Goal: Task Accomplishment & Management: Manage account settings

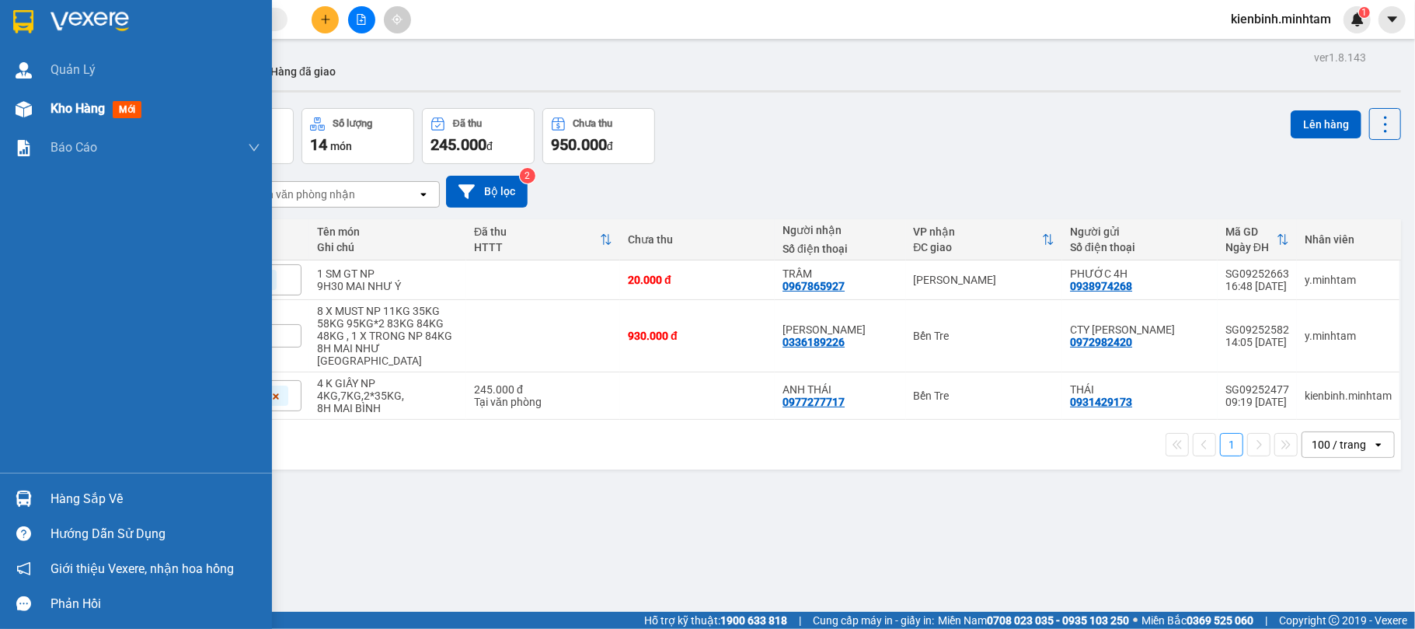
drag, startPoint x: 138, startPoint y: 104, endPoint x: 209, endPoint y: 116, distance: 71.7
click at [172, 104] on div "Kho hàng mới" at bounding box center [156, 108] width 210 height 39
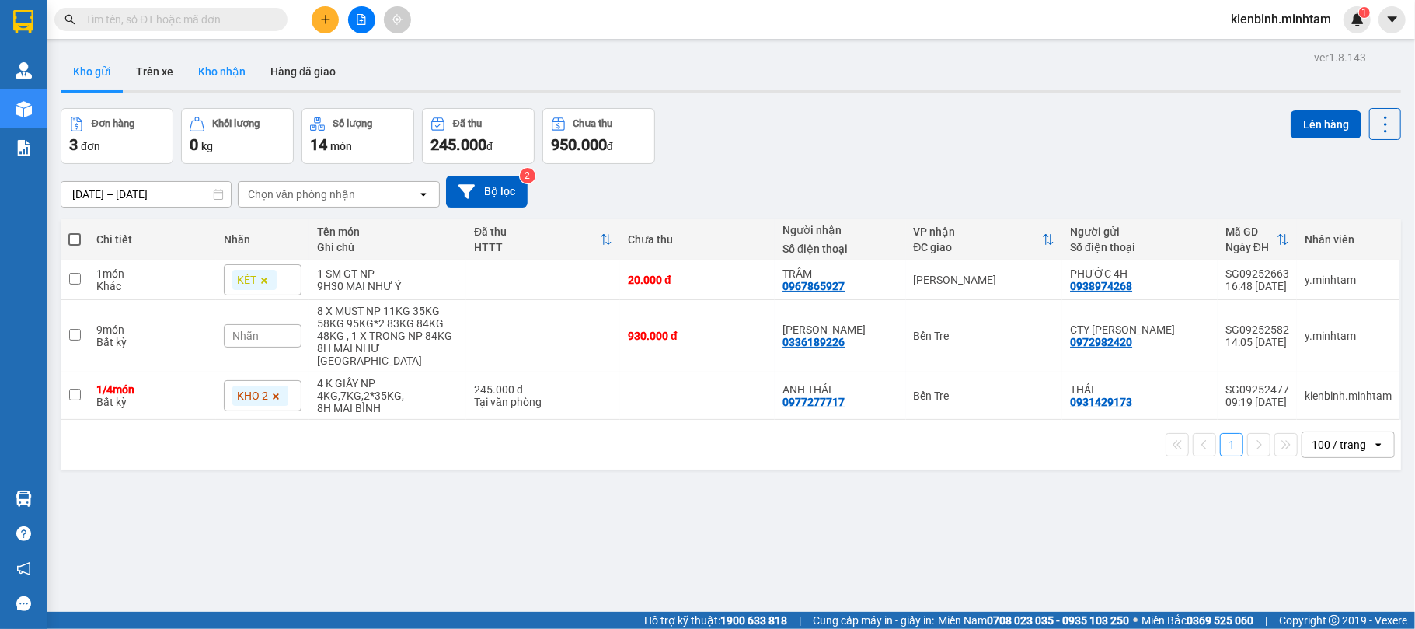
click at [225, 69] on button "Kho nhận" at bounding box center [222, 71] width 72 height 37
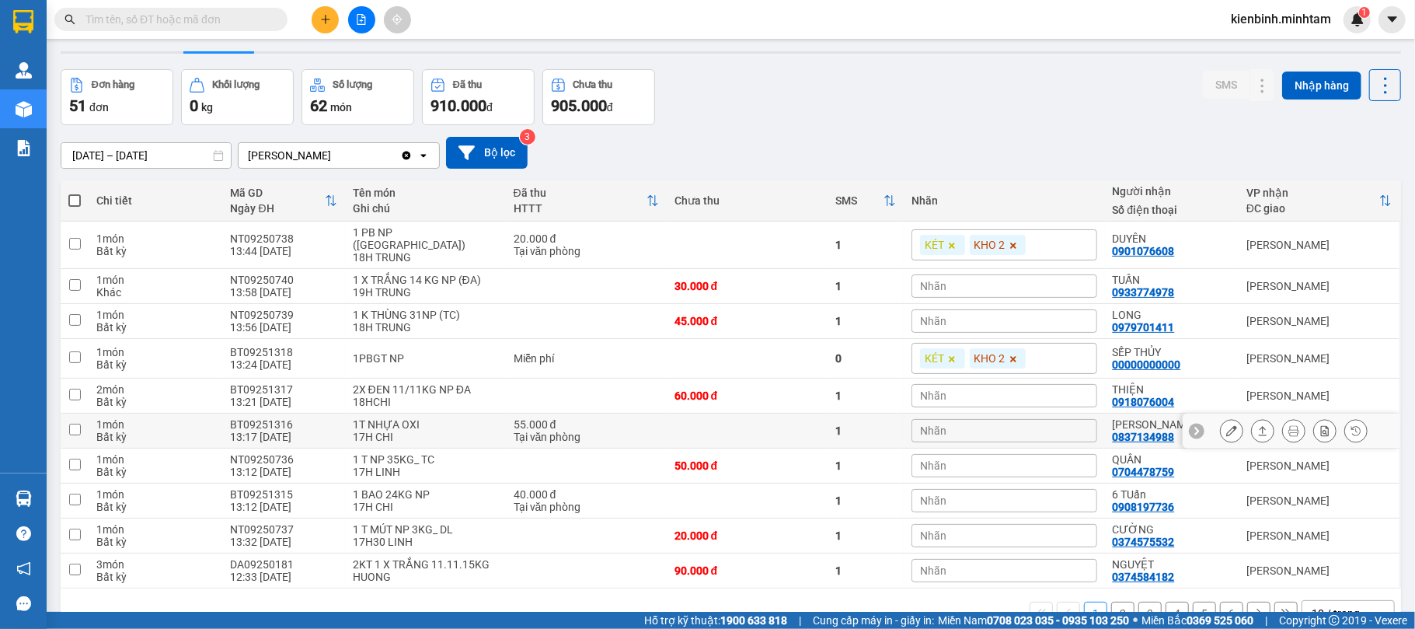
scroll to position [76, 0]
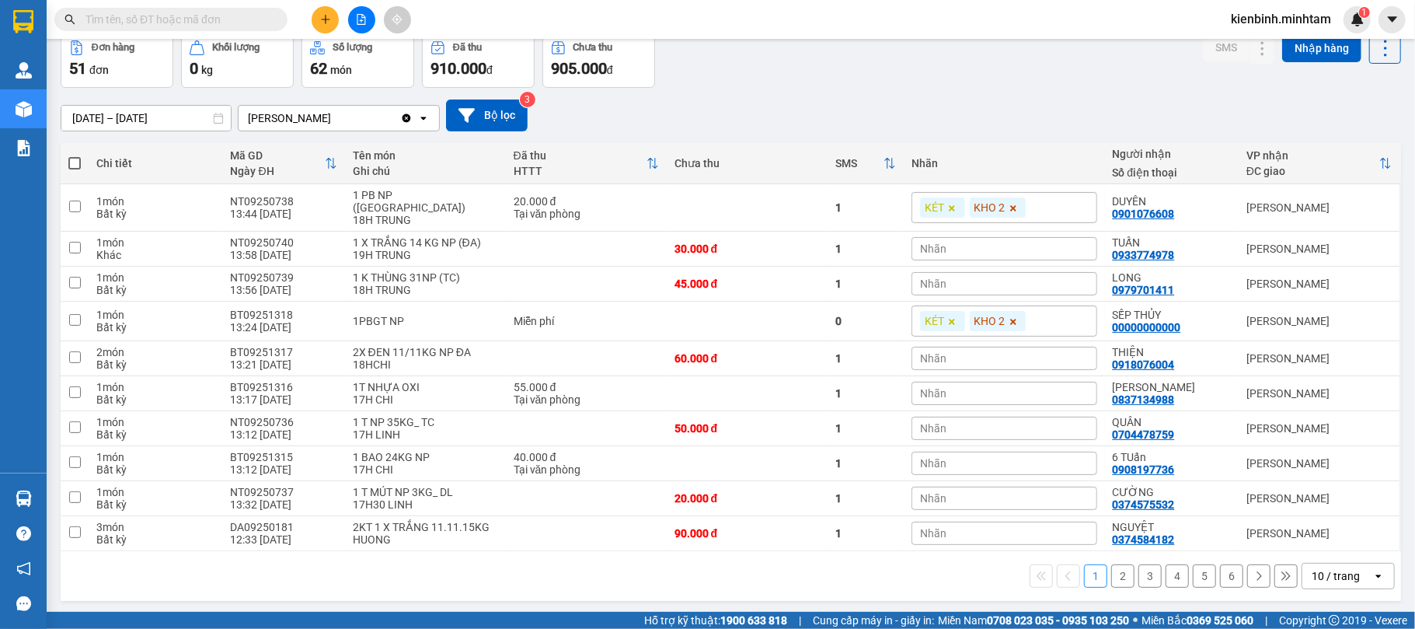
click at [1373, 573] on icon "open" at bounding box center [1379, 576] width 12 height 12
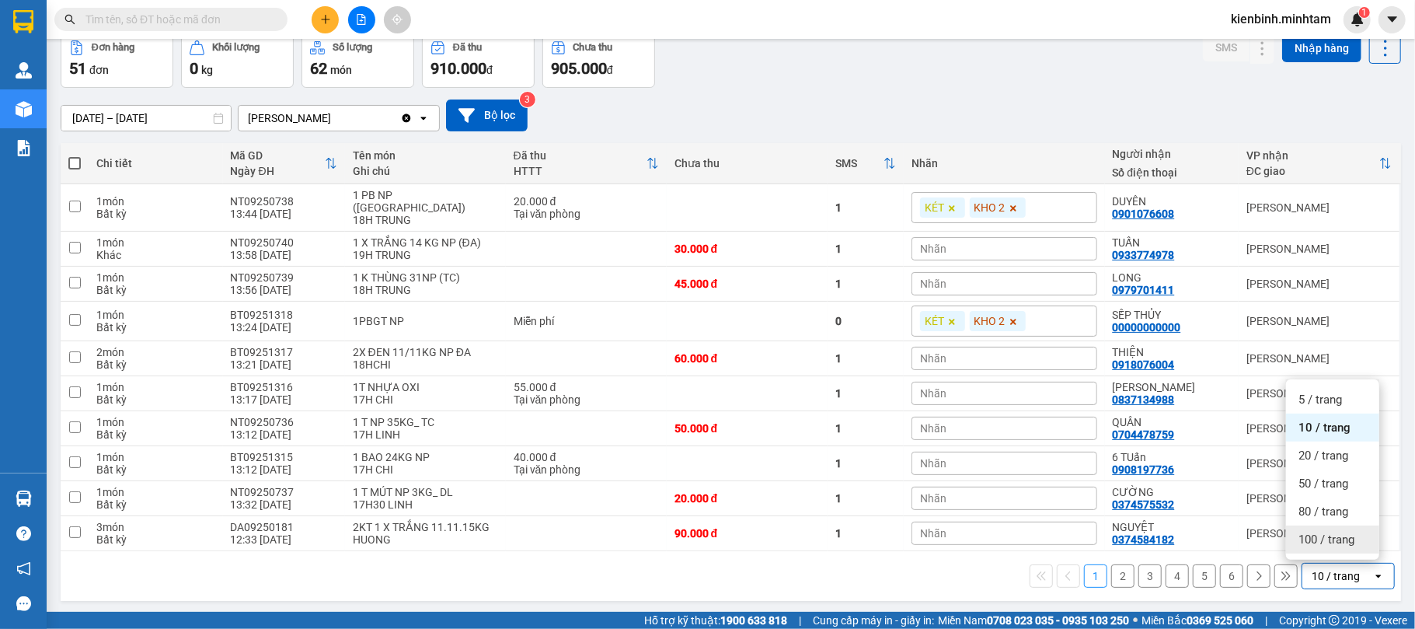
click at [1366, 541] on div "100 / trang" at bounding box center [1332, 539] width 93 height 28
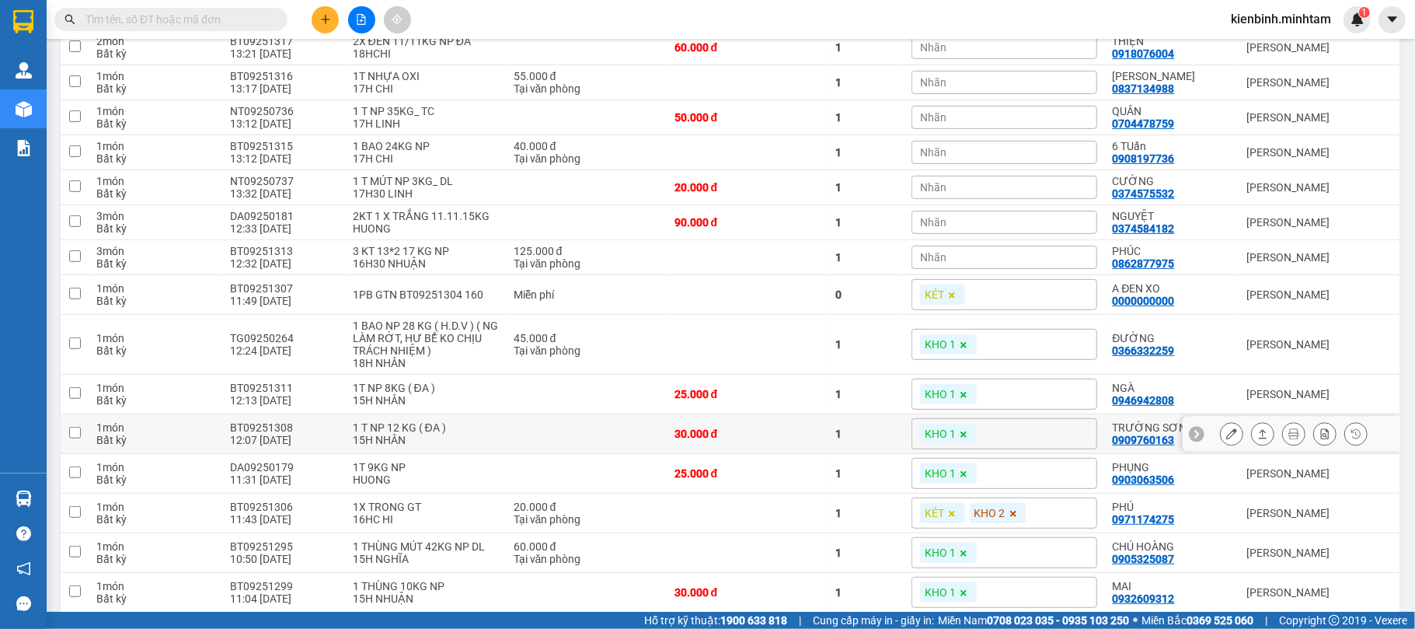
scroll to position [0, 0]
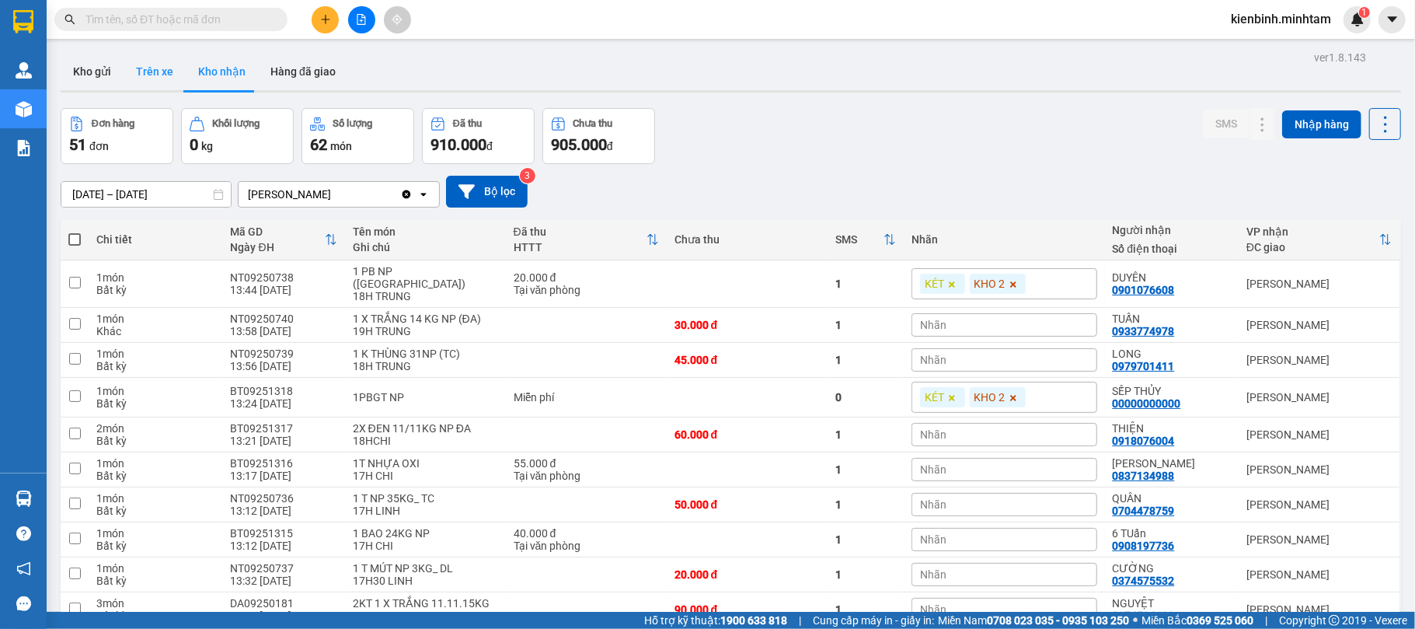
click at [156, 70] on button "Trên xe" at bounding box center [155, 71] width 62 height 37
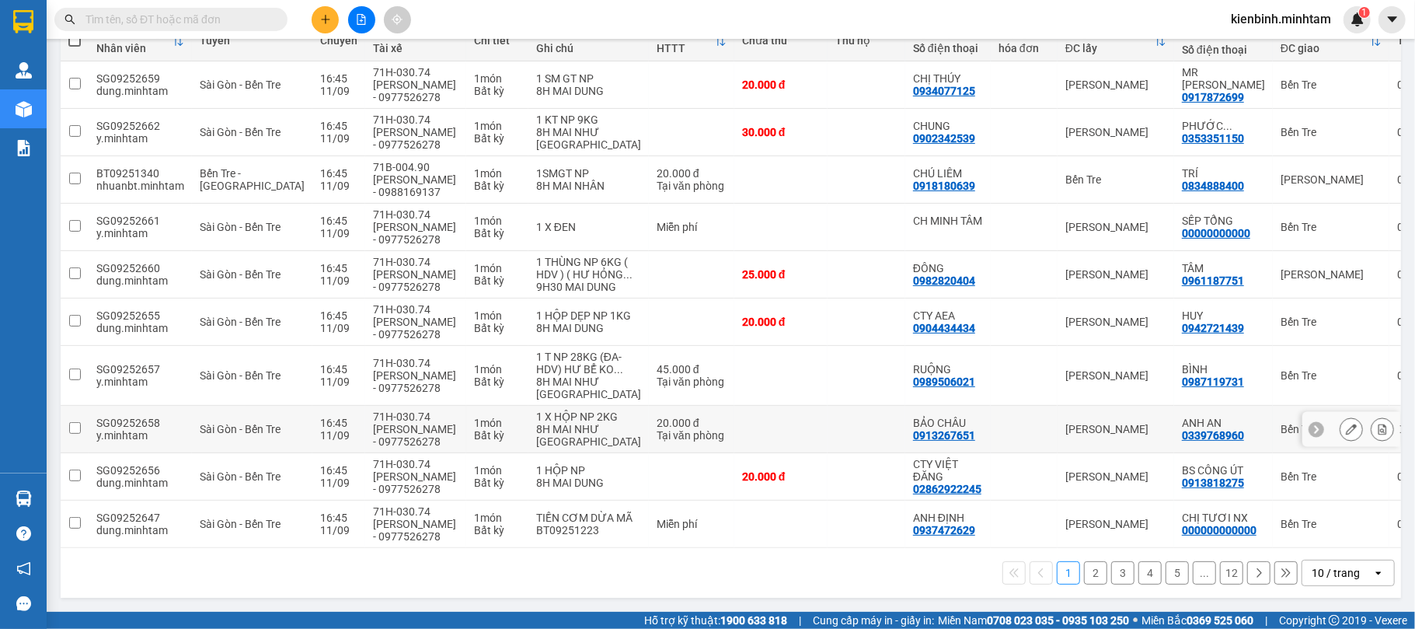
scroll to position [327, 0]
click at [1376, 572] on icon at bounding box center [1378, 572] width 5 height 3
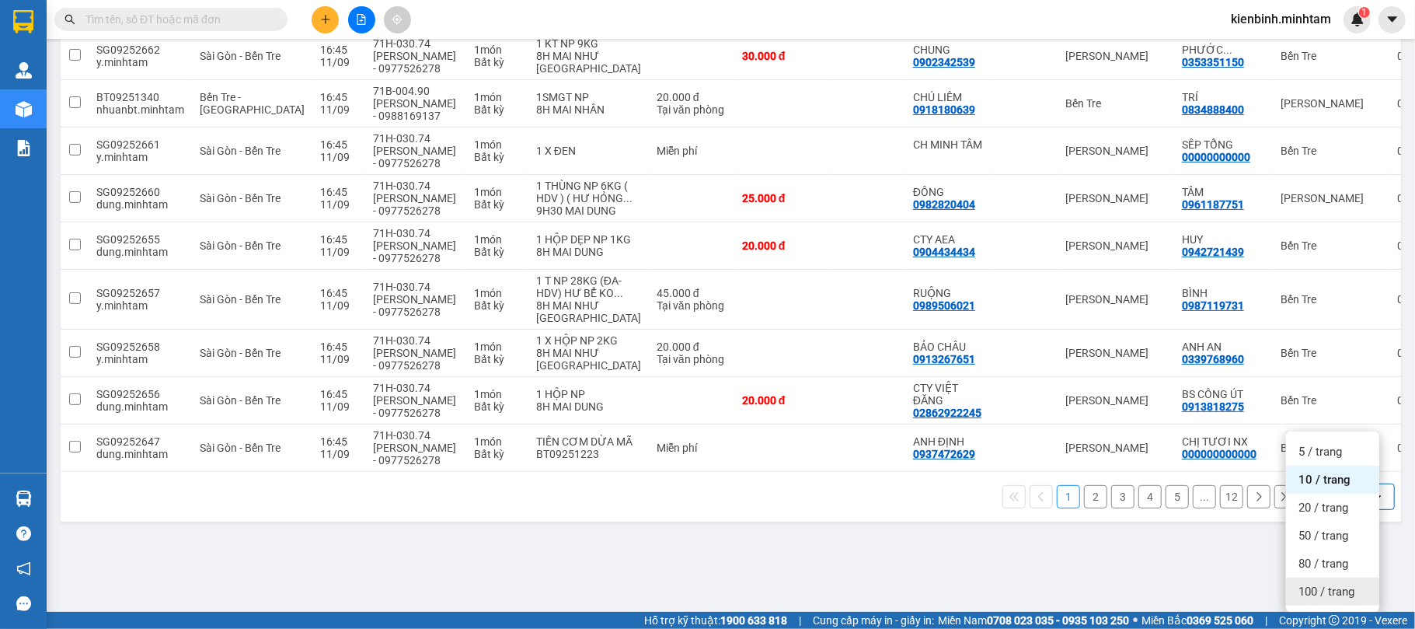
click at [1360, 578] on div "100 / trang" at bounding box center [1332, 592] width 93 height 28
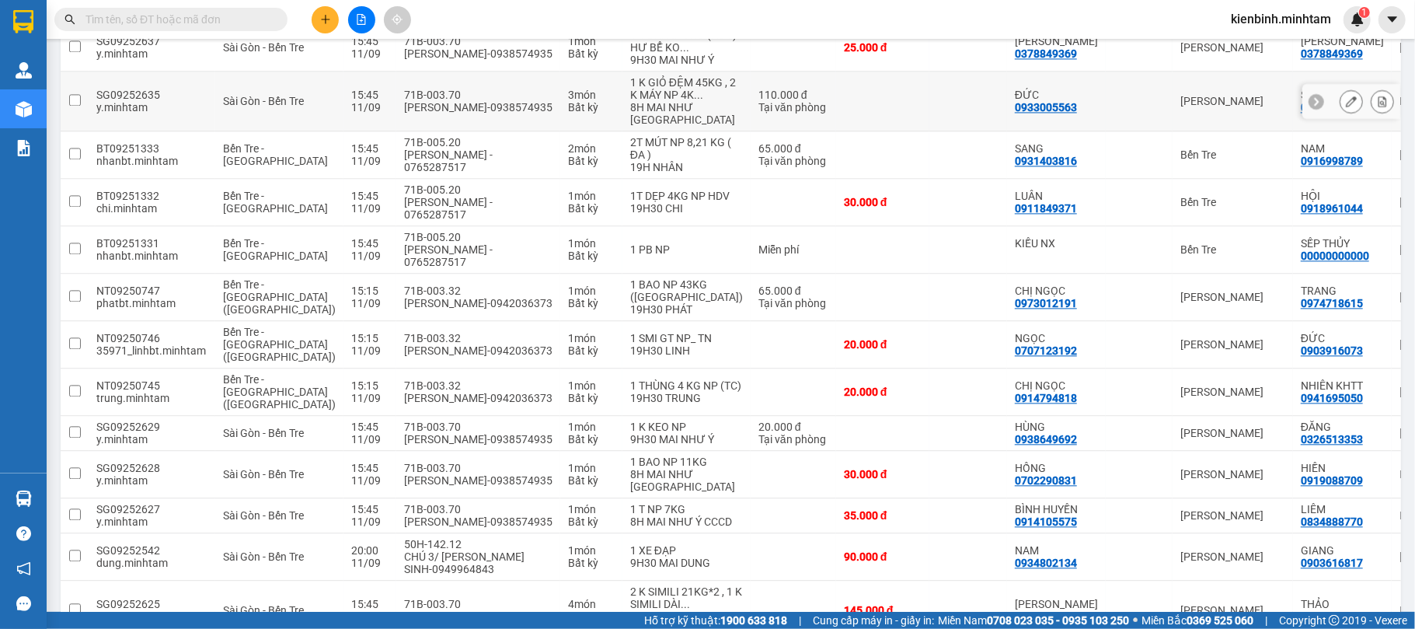
scroll to position [2296, 0]
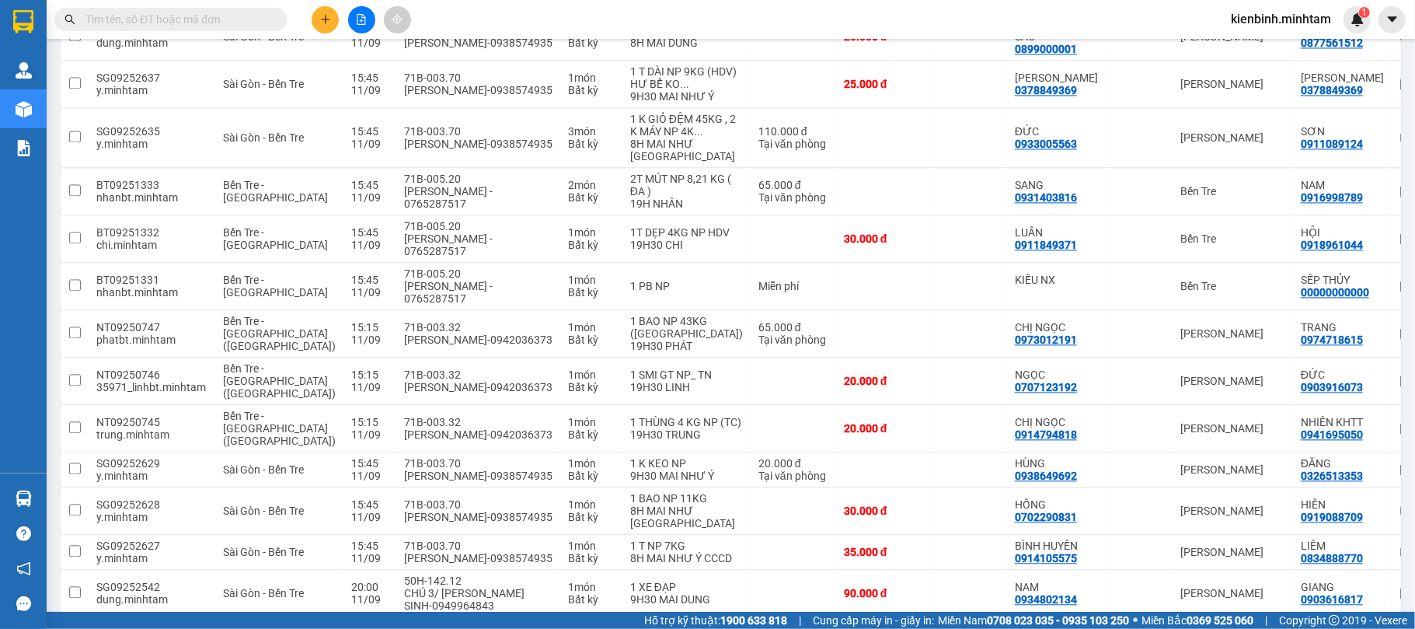
click at [221, 25] on input "text" at bounding box center [177, 19] width 183 height 17
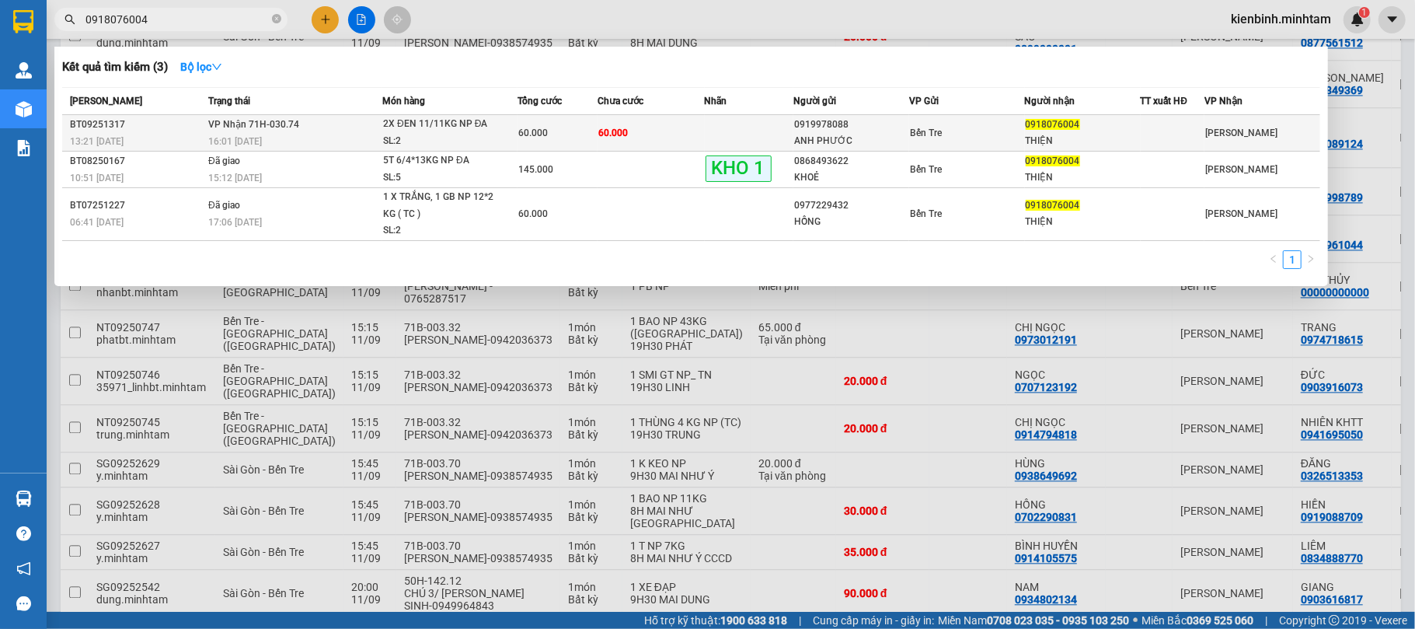
type input "0918076004"
click at [564, 135] on div "60.000" at bounding box center [557, 132] width 79 height 17
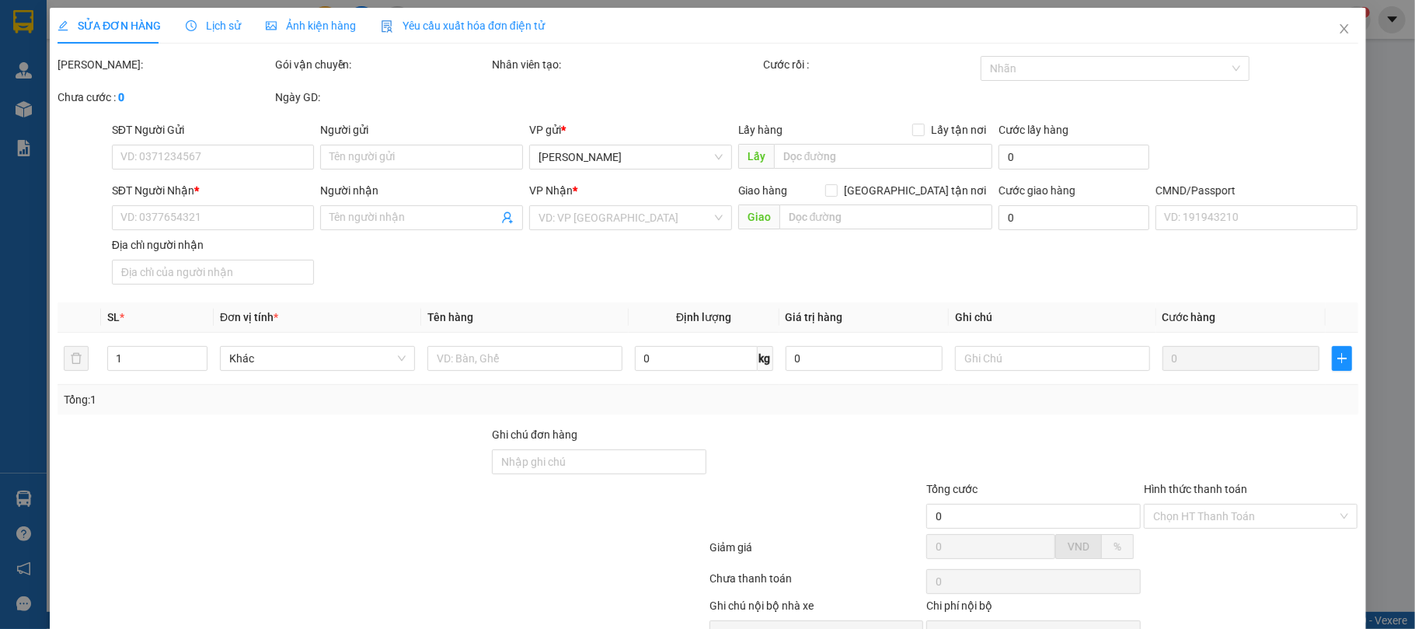
type input "0919978088"
type input "ANH PHƯỚC"
type input "0918076004"
type input "THIỆN"
type input "B TRUNG THU ( GT 2.000.000 KO YC CCCD)"
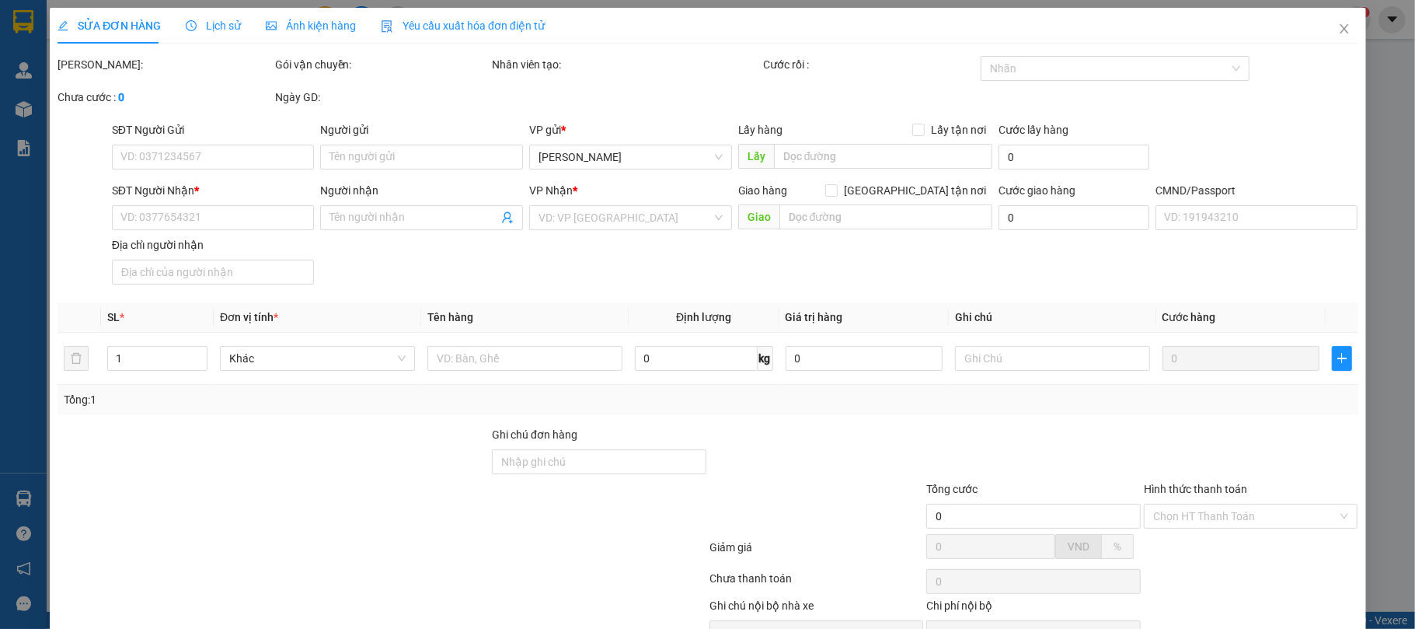
type input "60.000"
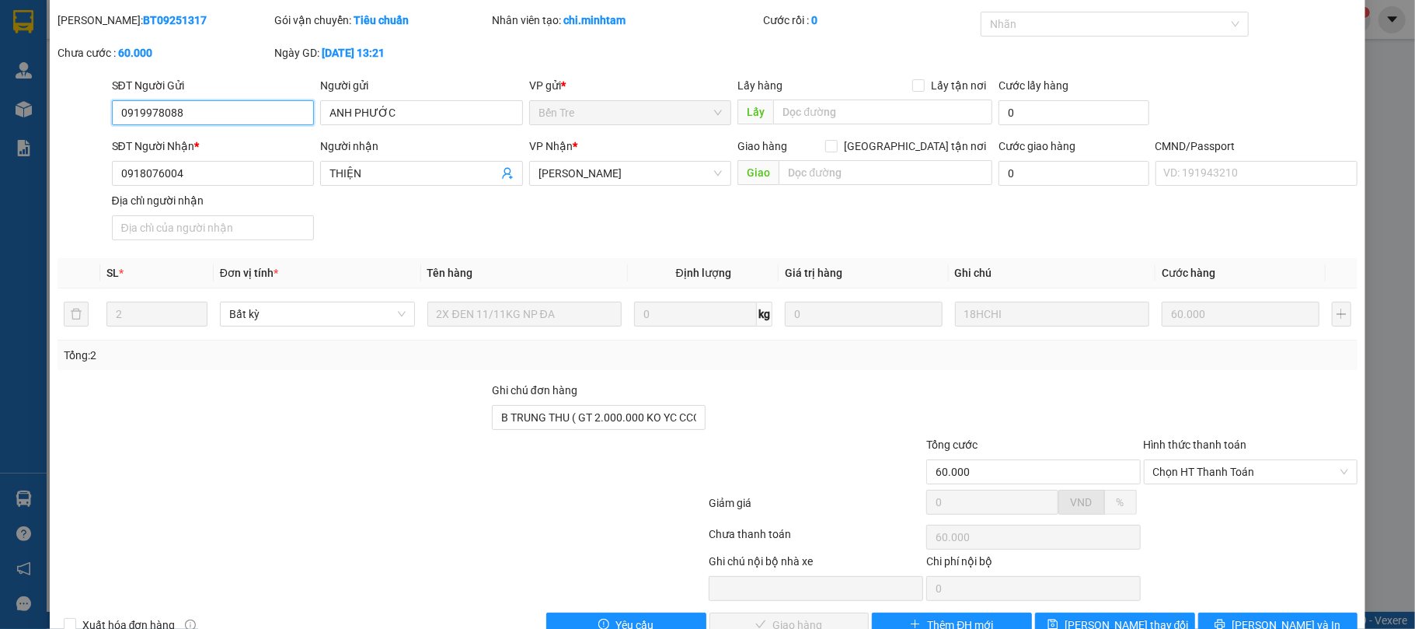
scroll to position [87, 0]
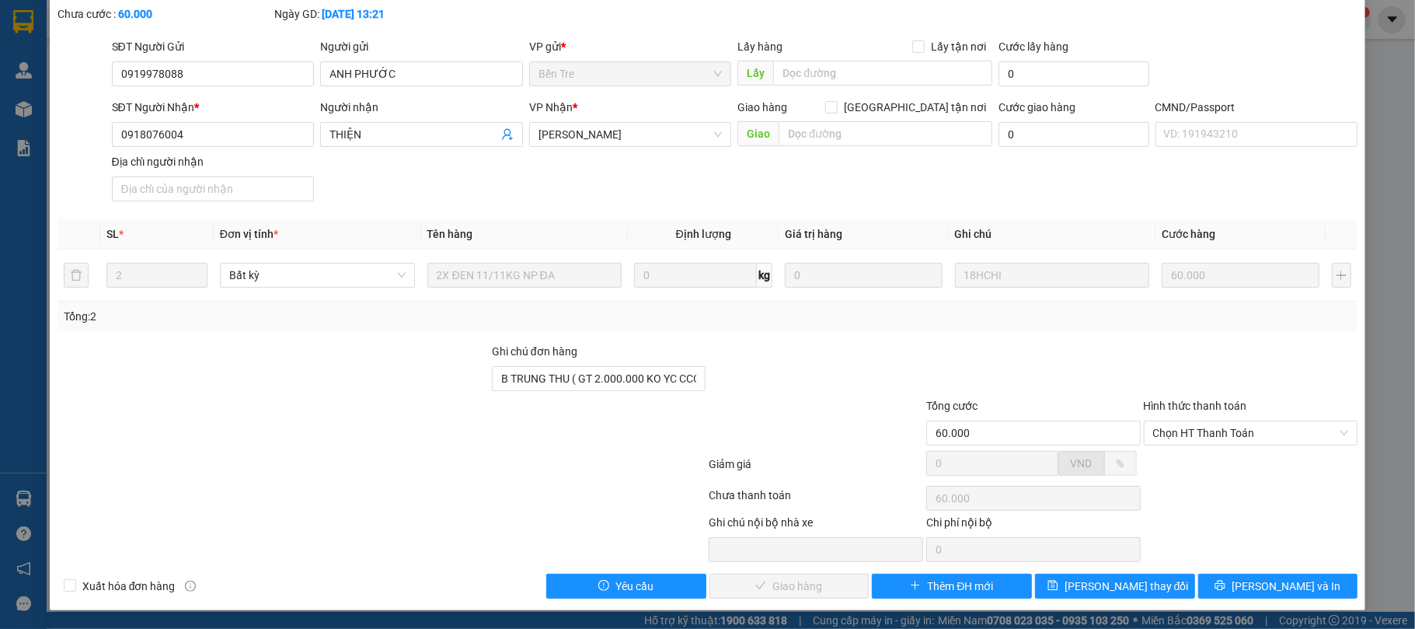
click at [1216, 415] on div "Hình thức thanh toán" at bounding box center [1251, 408] width 215 height 23
click at [1216, 426] on span "Chọn HT Thanh Toán" at bounding box center [1252, 432] width 196 height 23
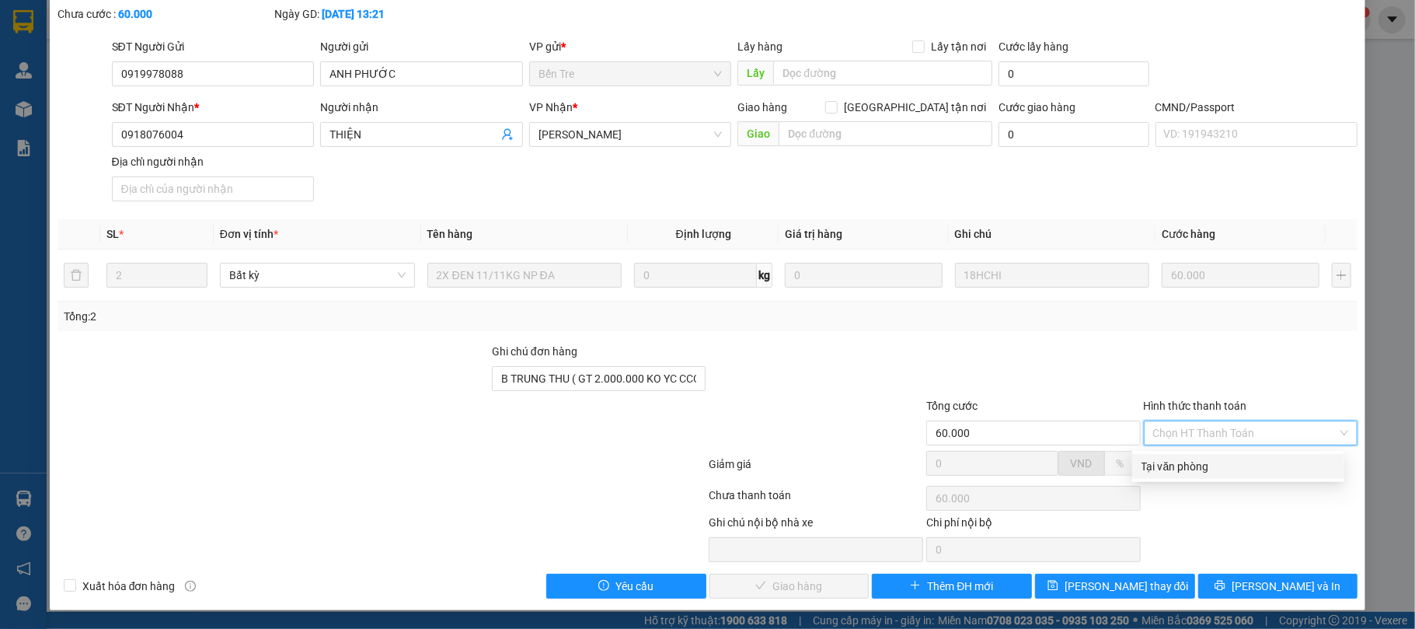
click at [1167, 458] on div "Tại văn phòng" at bounding box center [1239, 466] width 194 height 17
type input "0"
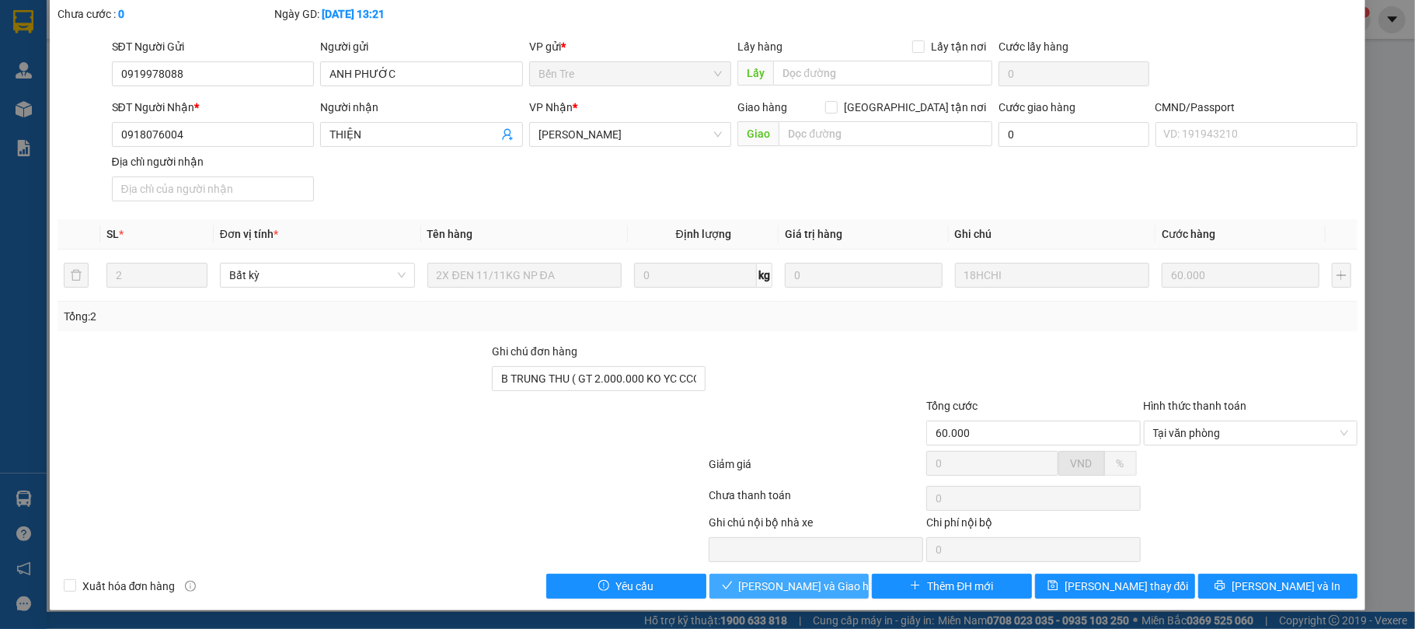
click at [749, 576] on button "Lưu và Giao hàng" at bounding box center [790, 586] width 160 height 25
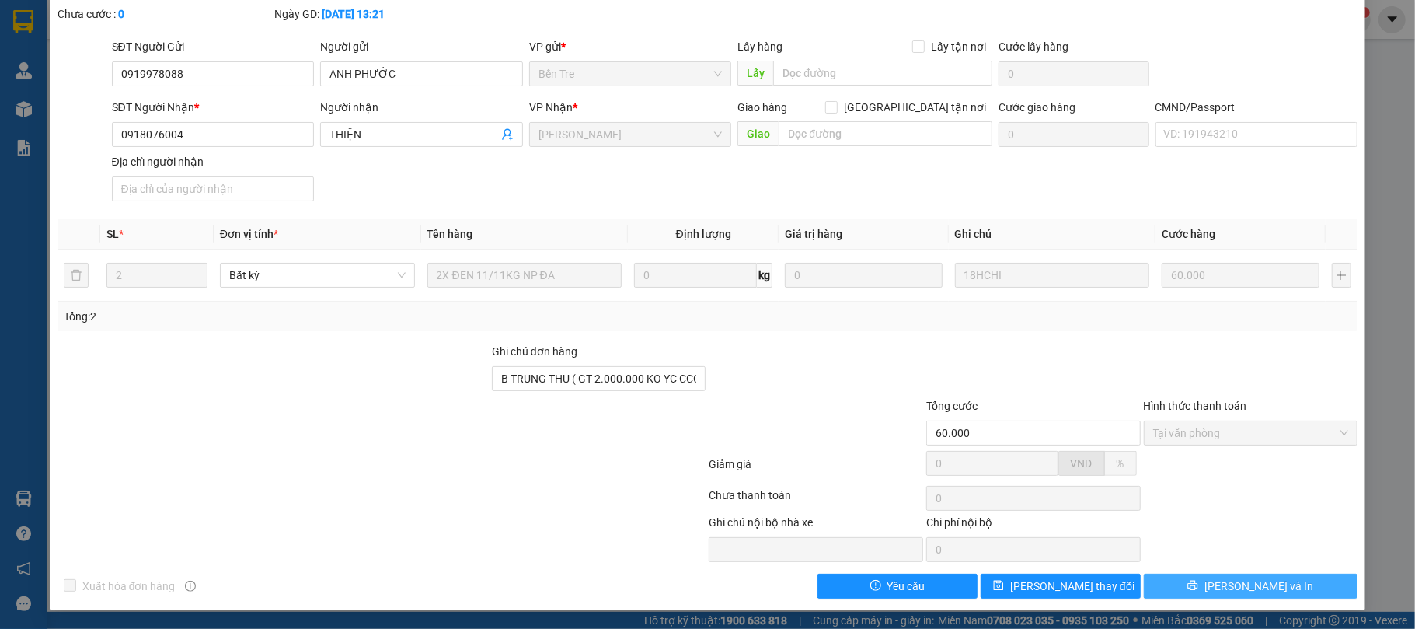
click at [1199, 591] on icon "printer" at bounding box center [1193, 585] width 11 height 11
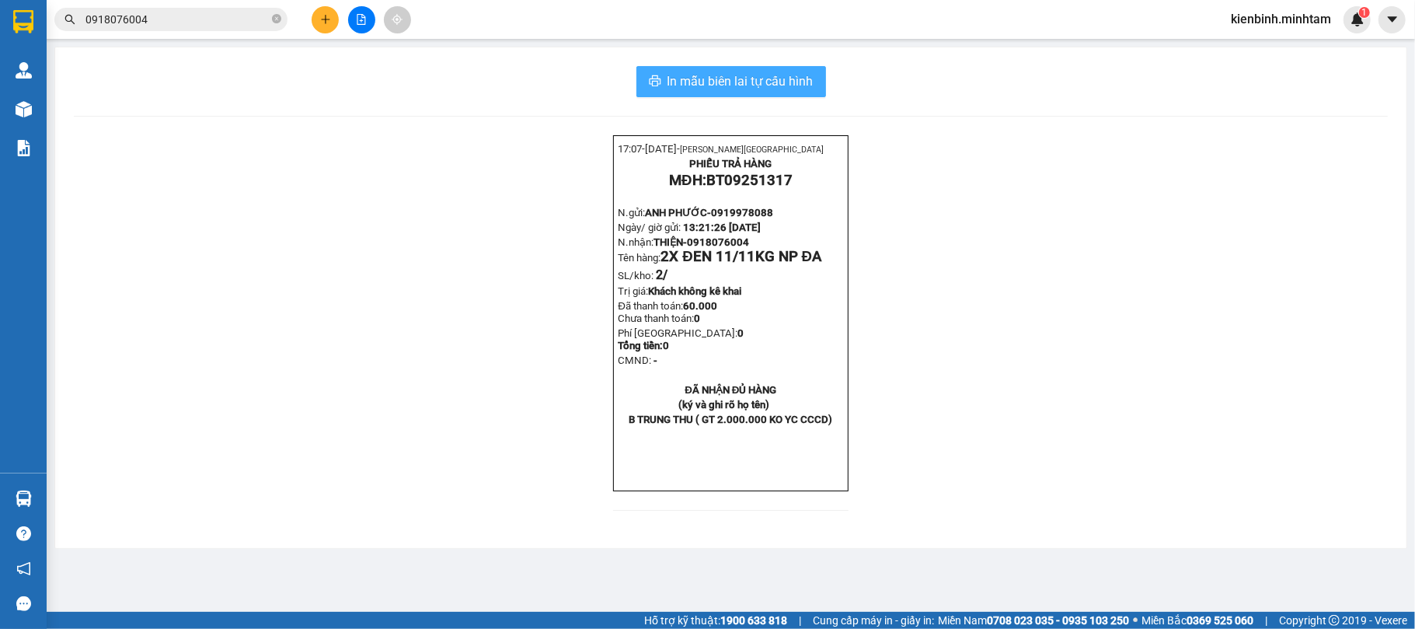
click at [759, 87] on span "In mẫu biên lai tự cấu hình" at bounding box center [741, 81] width 146 height 19
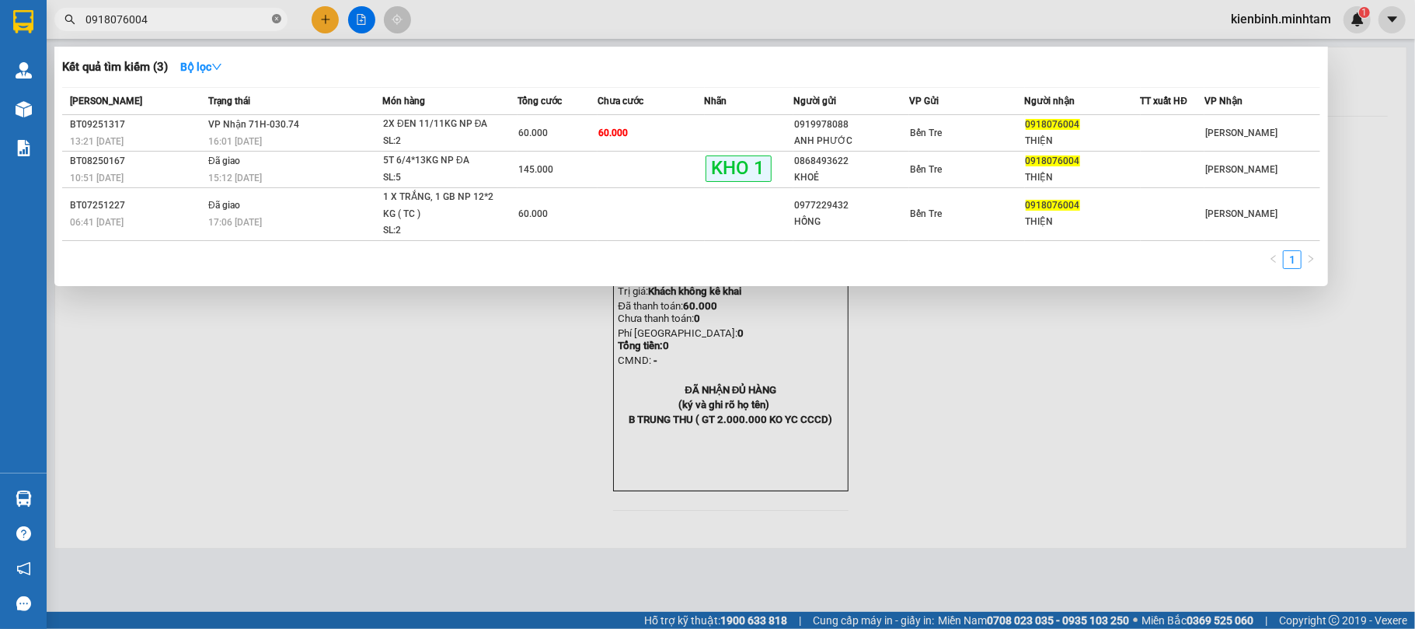
click at [277, 19] on icon "close-circle" at bounding box center [276, 18] width 9 height 9
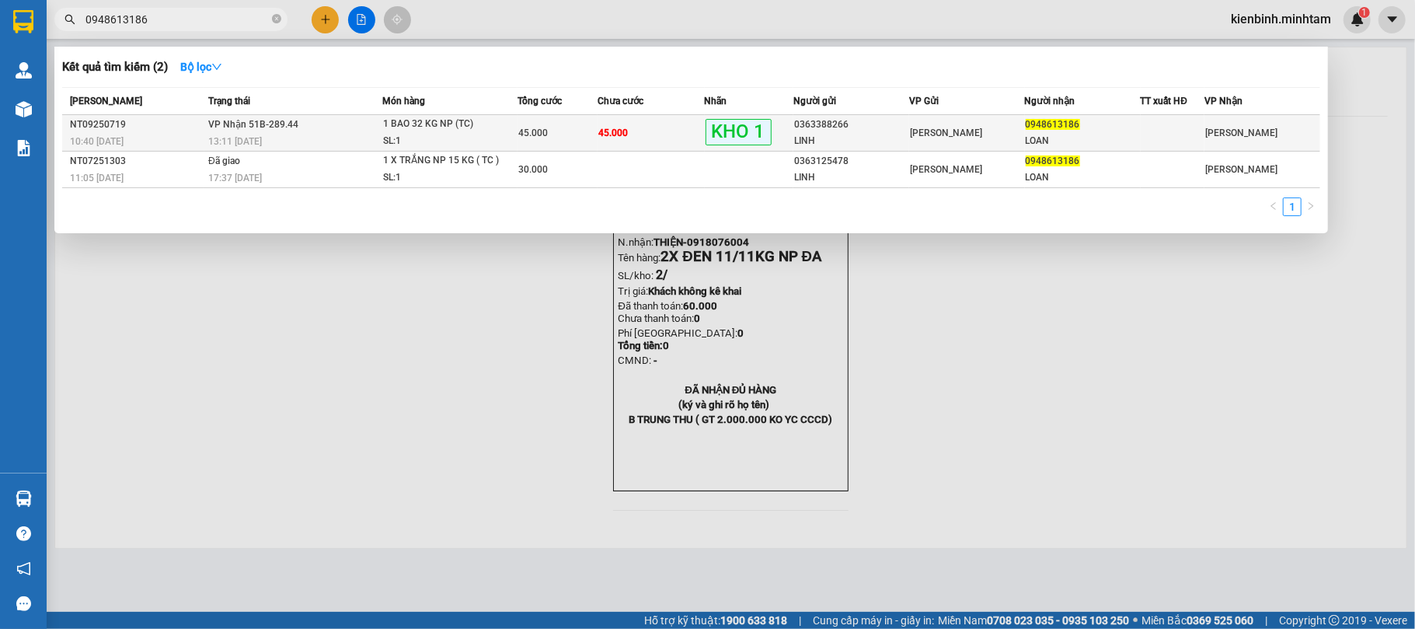
type input "0948613186"
click at [672, 147] on td "45.000" at bounding box center [651, 133] width 106 height 37
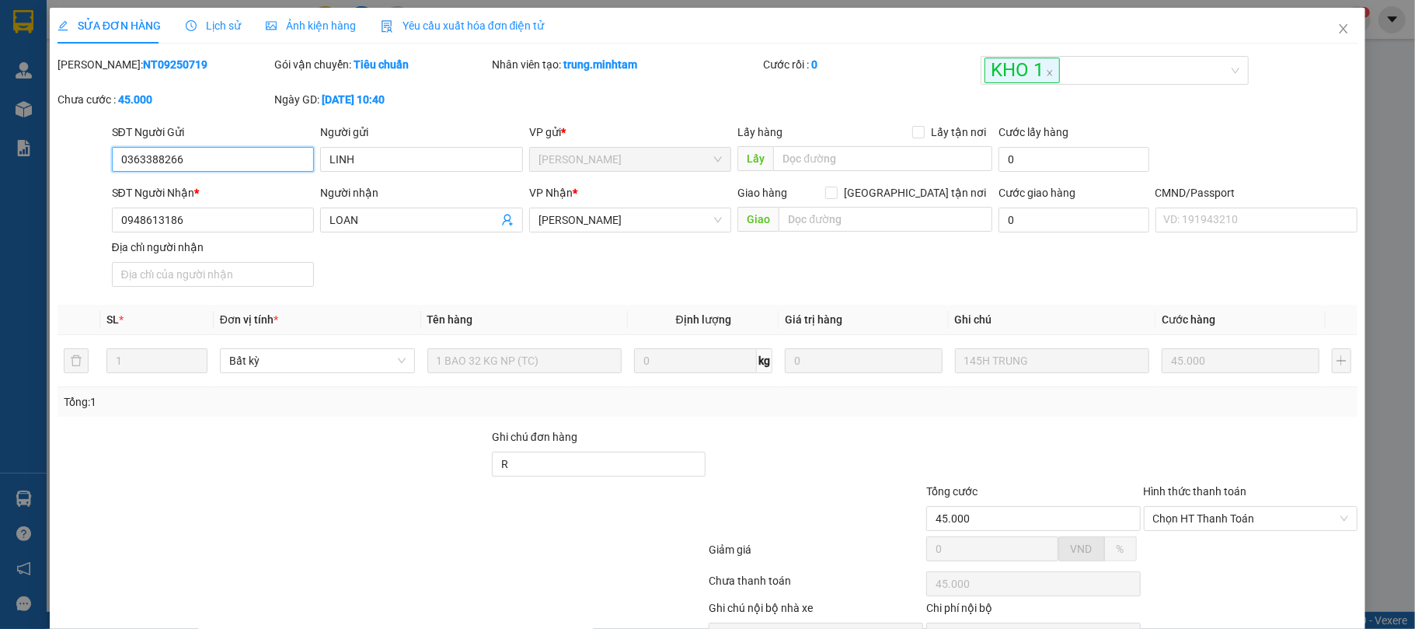
type input "0363388266"
type input "LINH"
type input "0948613186"
type input "LOAN"
type input "R"
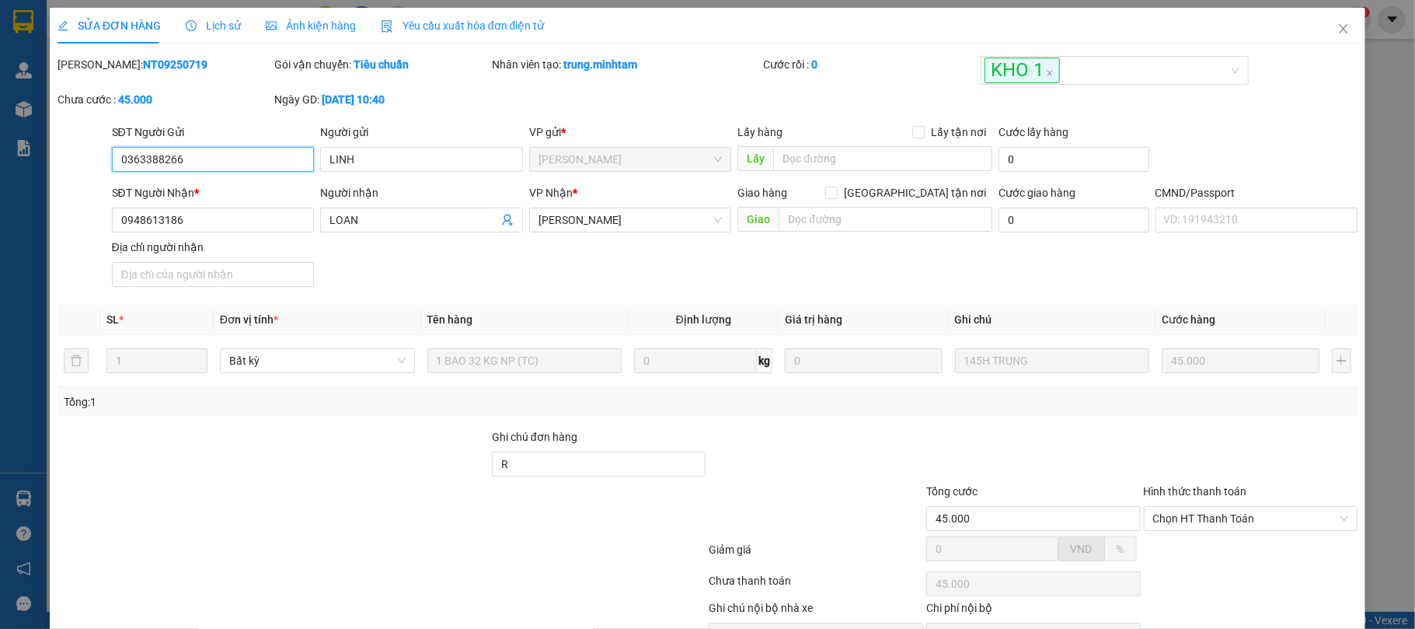
type input "45.000"
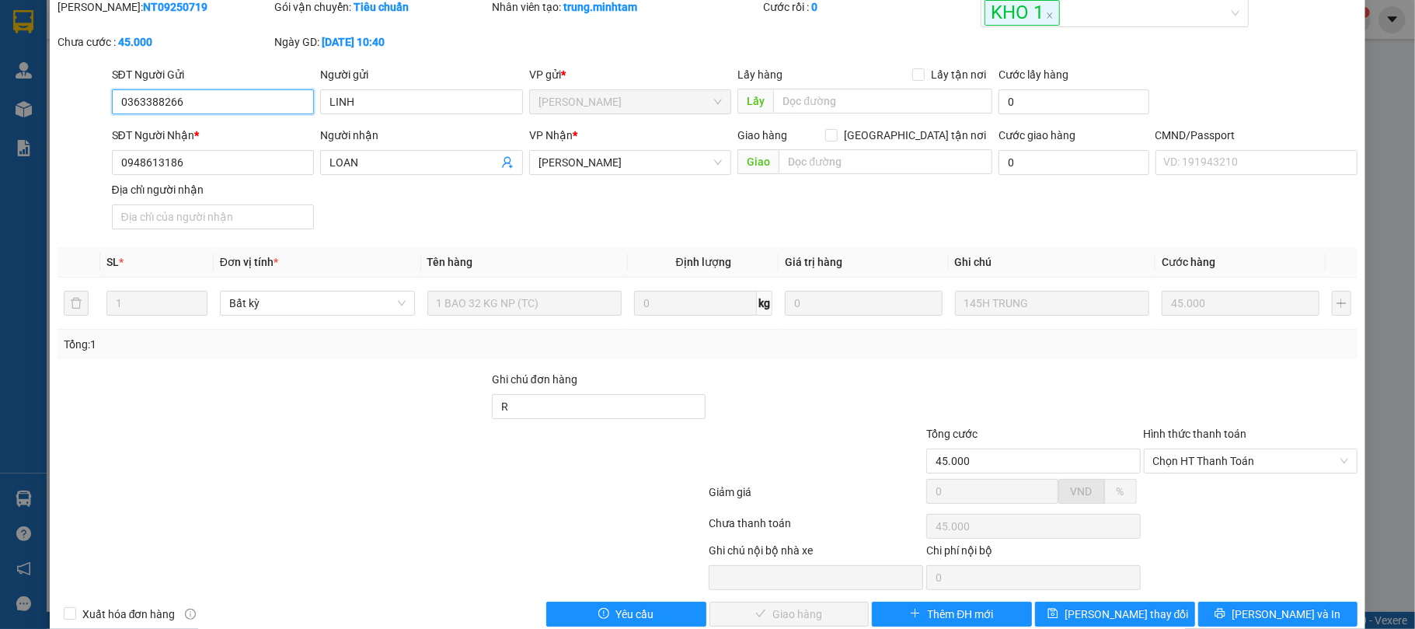
scroll to position [90, 0]
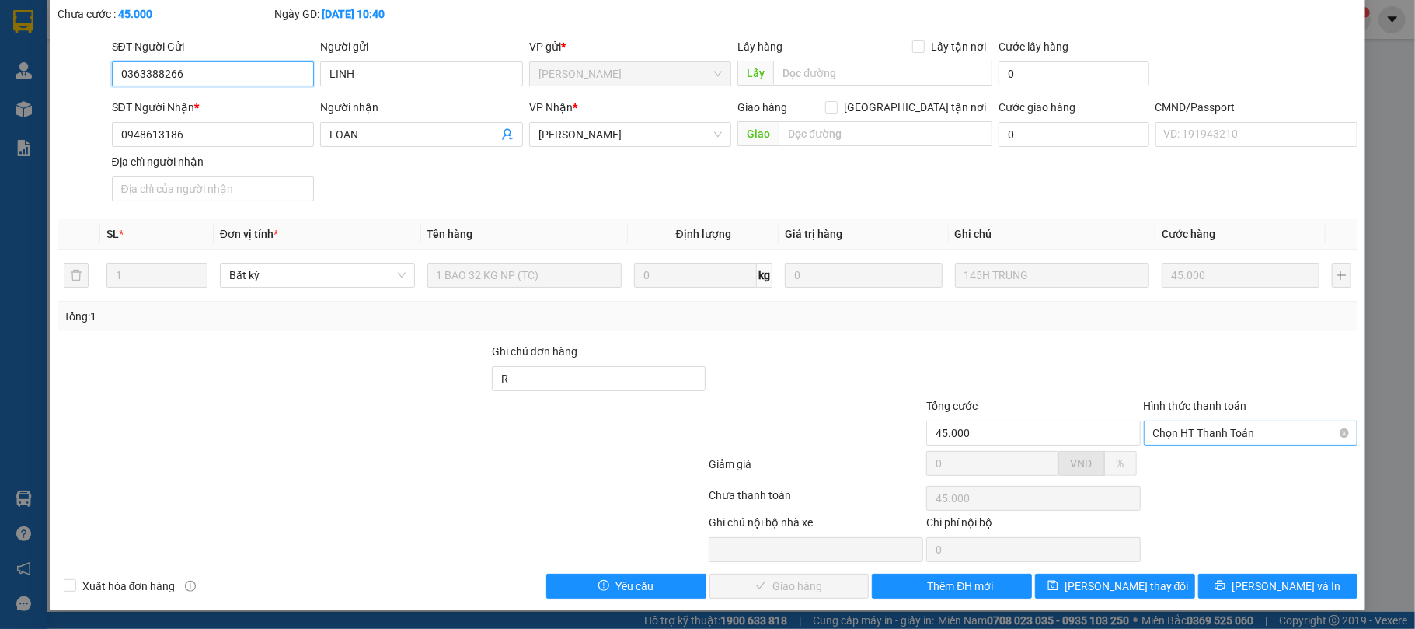
click at [1207, 434] on span "Chọn HT Thanh Toán" at bounding box center [1252, 432] width 196 height 23
click at [1207, 467] on div "Tại văn phòng" at bounding box center [1239, 467] width 194 height 17
type input "0"
click at [803, 585] on span "Lưu và Giao hàng" at bounding box center [813, 586] width 149 height 17
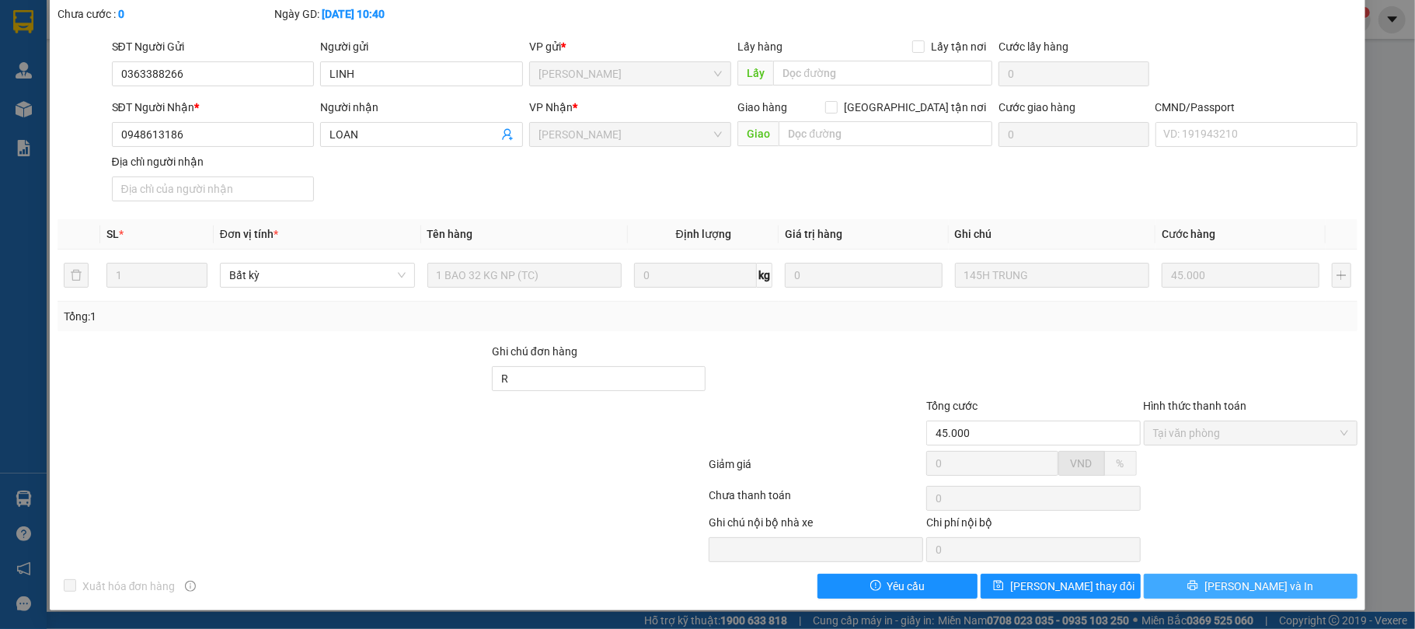
click at [1201, 588] on button "Lưu và In" at bounding box center [1251, 586] width 215 height 25
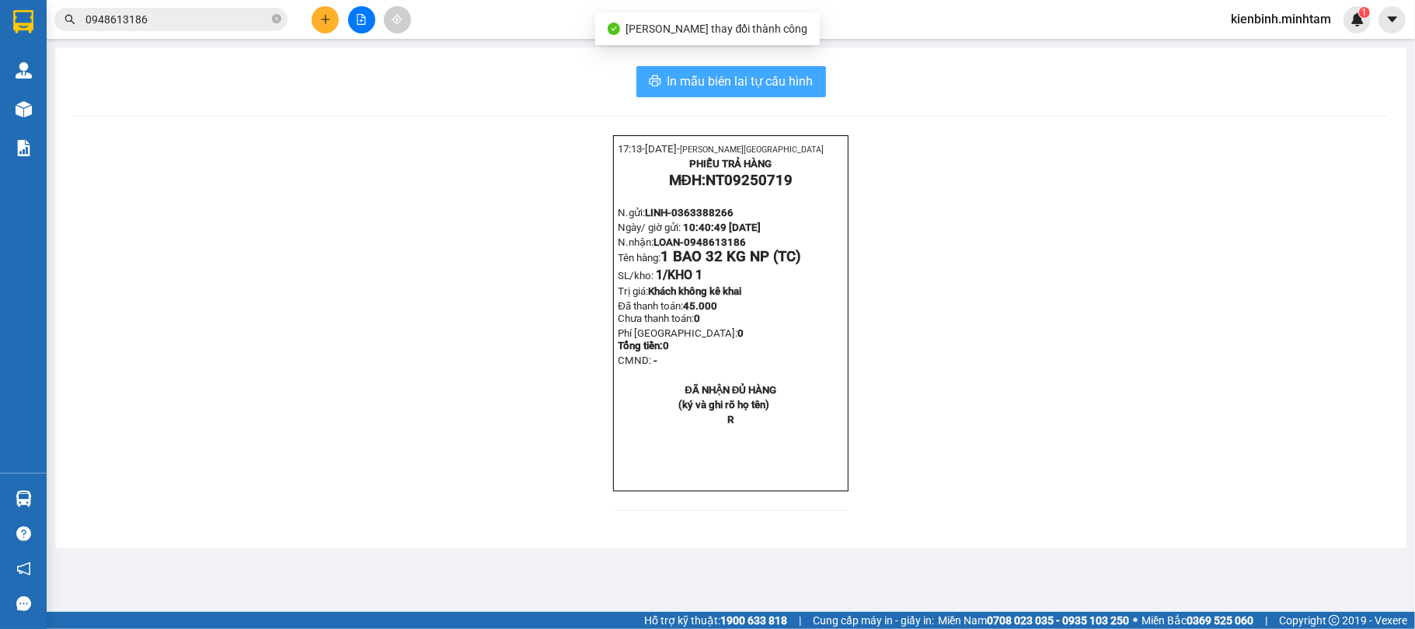
click at [800, 82] on span "In mẫu biên lai tự cấu hình" at bounding box center [741, 81] width 146 height 19
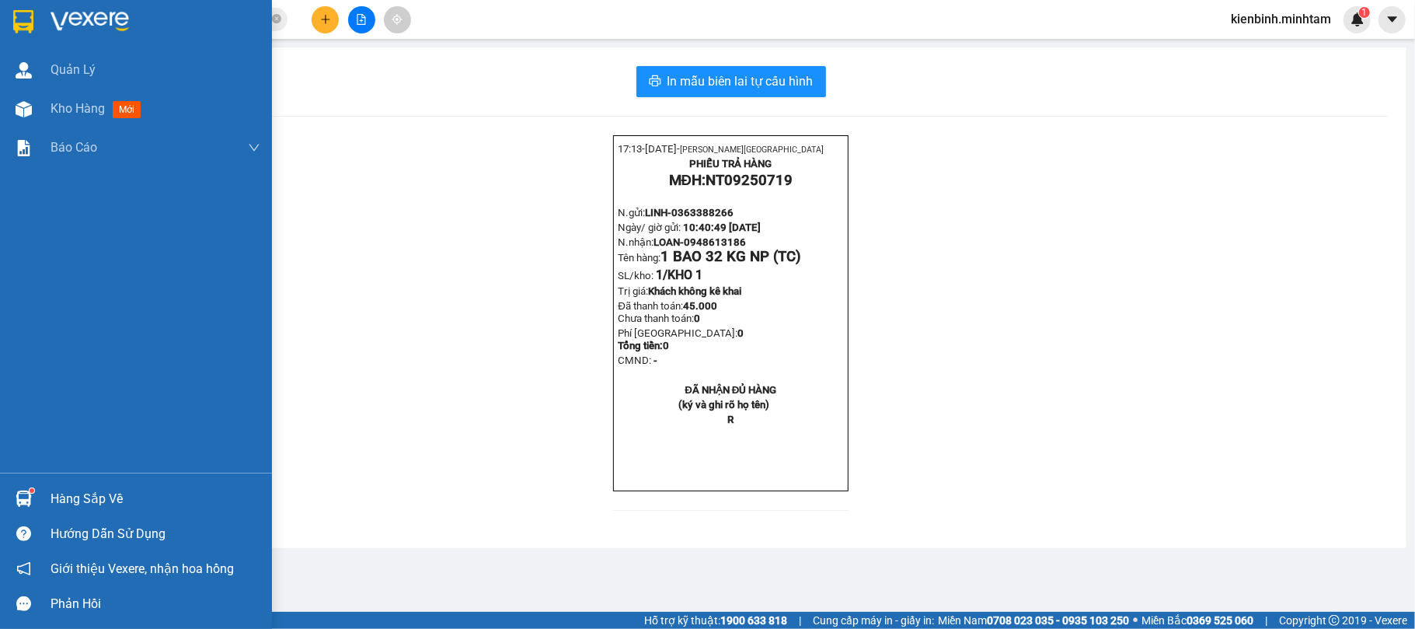
click at [53, 504] on div "Hàng sắp về" at bounding box center [156, 498] width 210 height 23
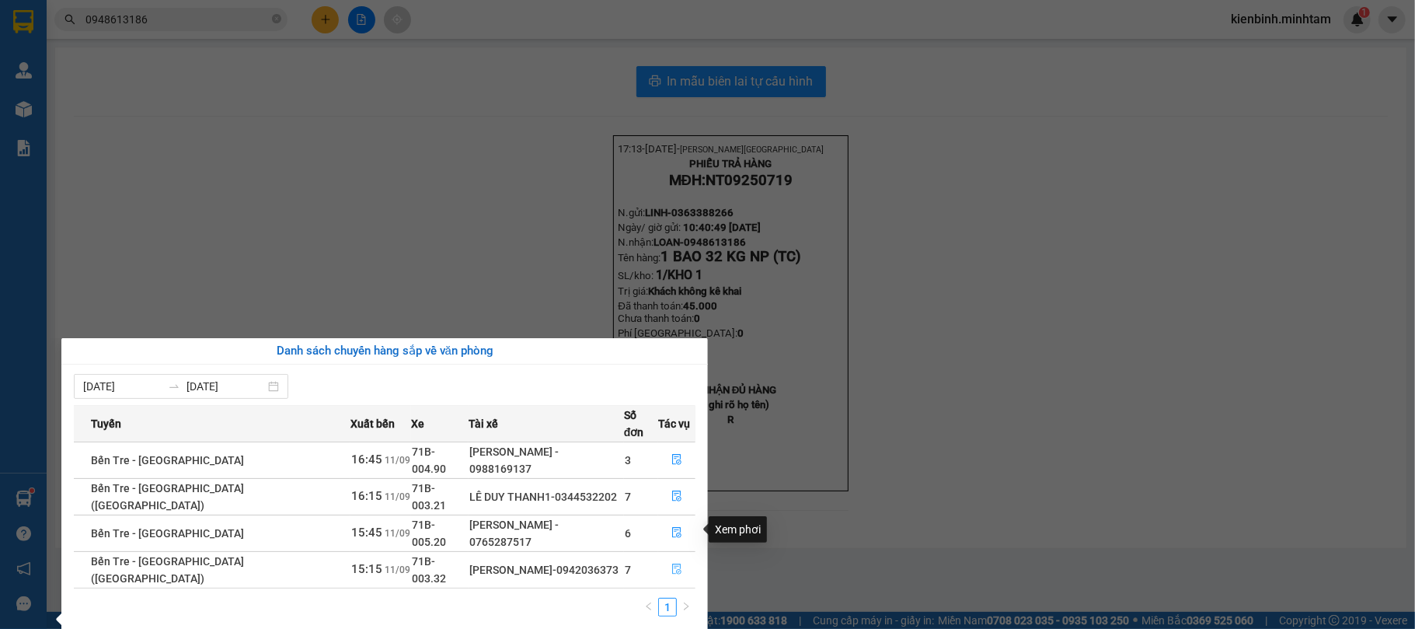
click at [672, 564] on icon "file-done" at bounding box center [676, 569] width 9 height 11
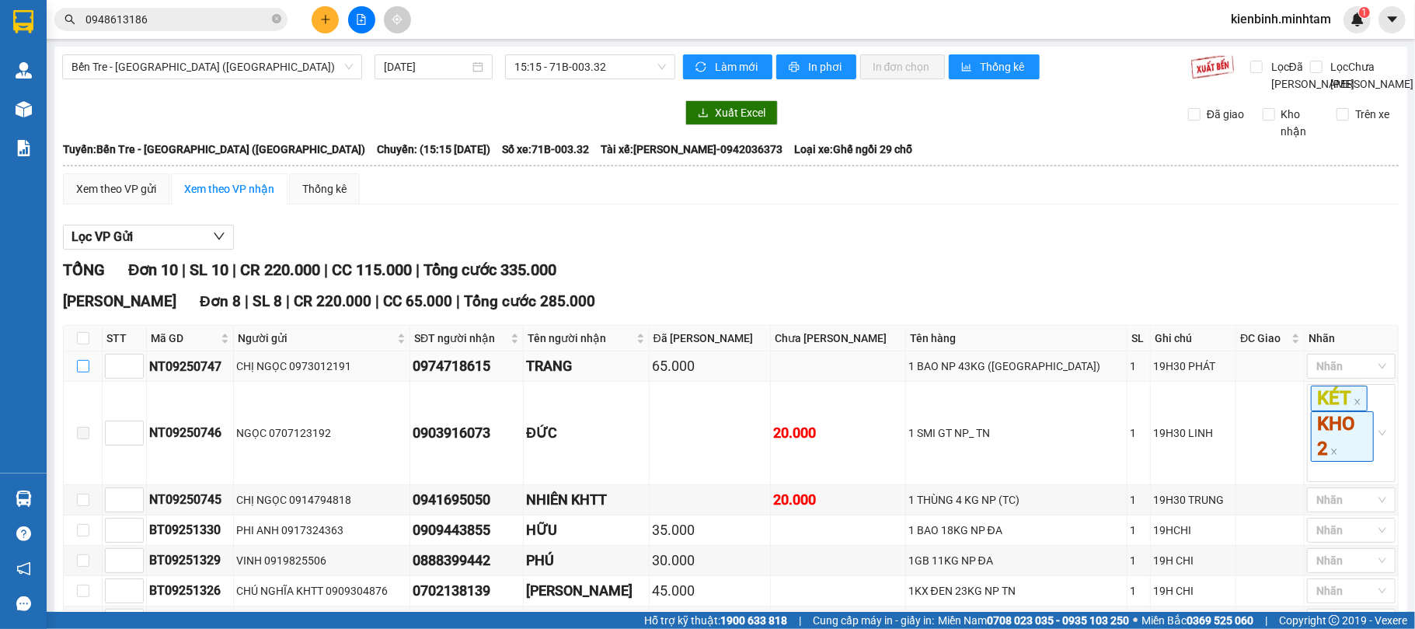
click at [79, 372] on input "checkbox" at bounding box center [83, 366] width 12 height 12
checkbox input "true"
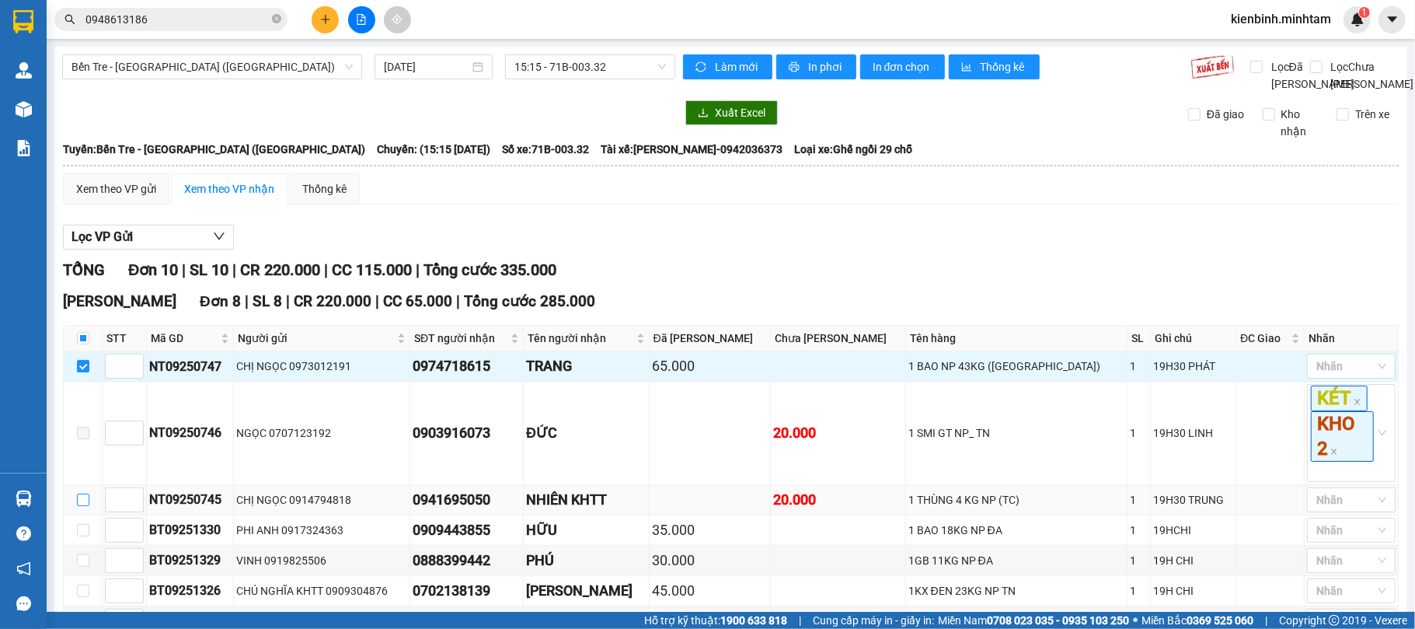
click at [82, 506] on input "checkbox" at bounding box center [83, 500] width 12 height 12
checkbox input "true"
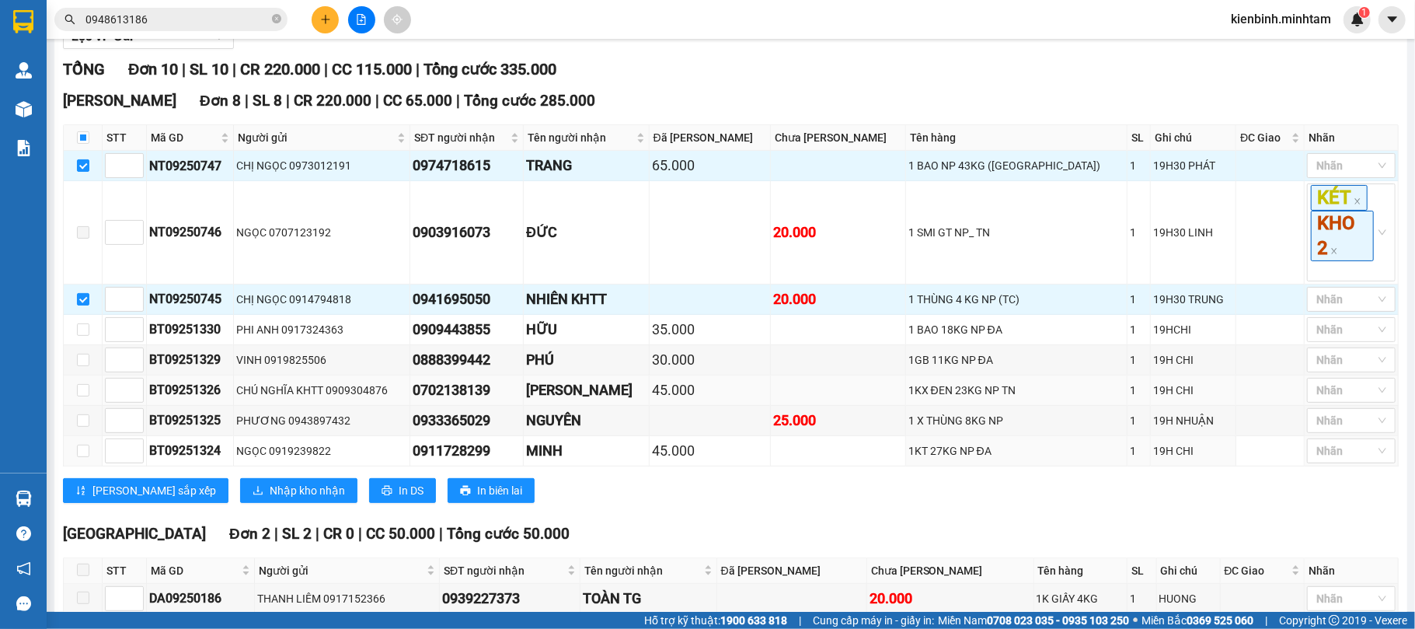
scroll to position [207, 0]
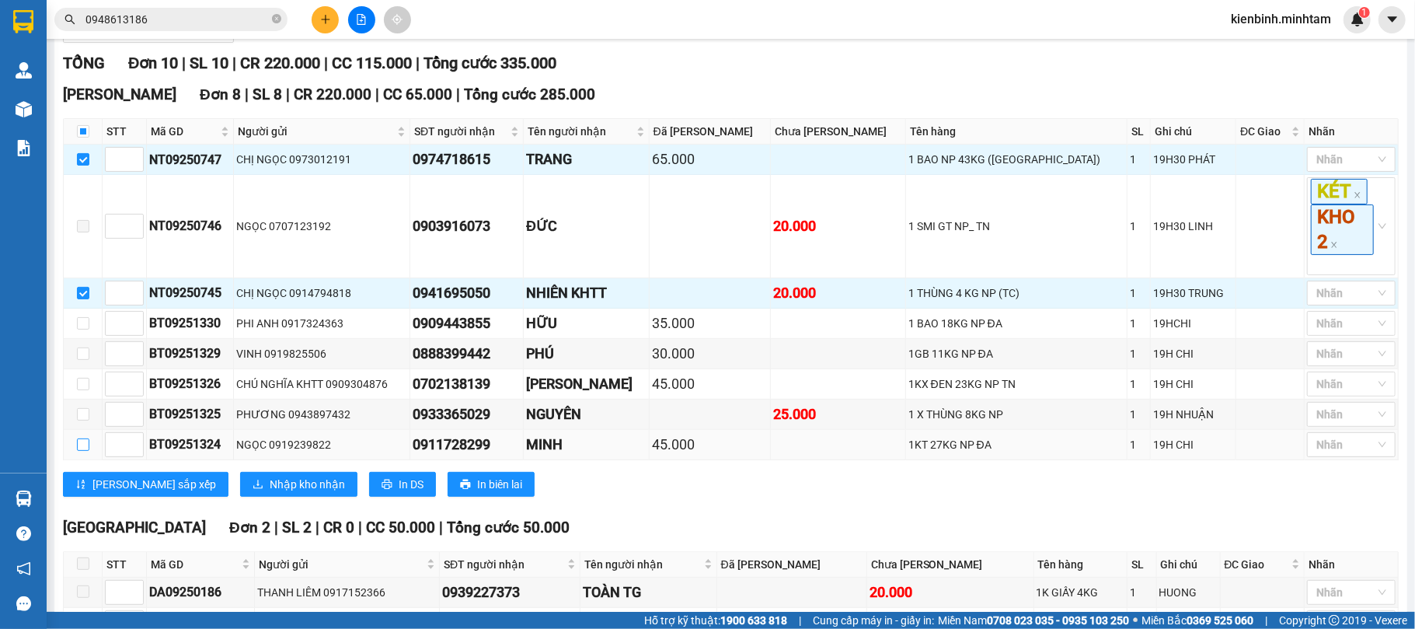
click at [82, 451] on input "checkbox" at bounding box center [83, 444] width 12 height 12
checkbox input "true"
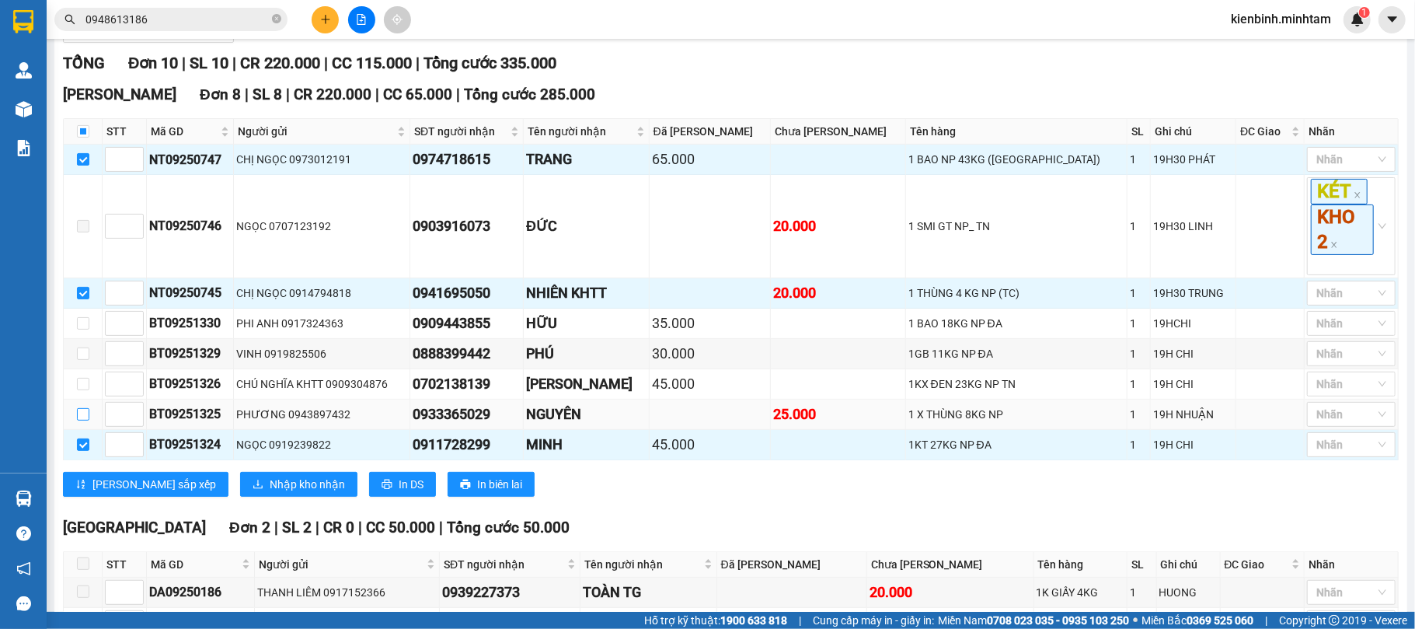
click at [86, 421] on input "checkbox" at bounding box center [83, 414] width 12 height 12
checkbox input "true"
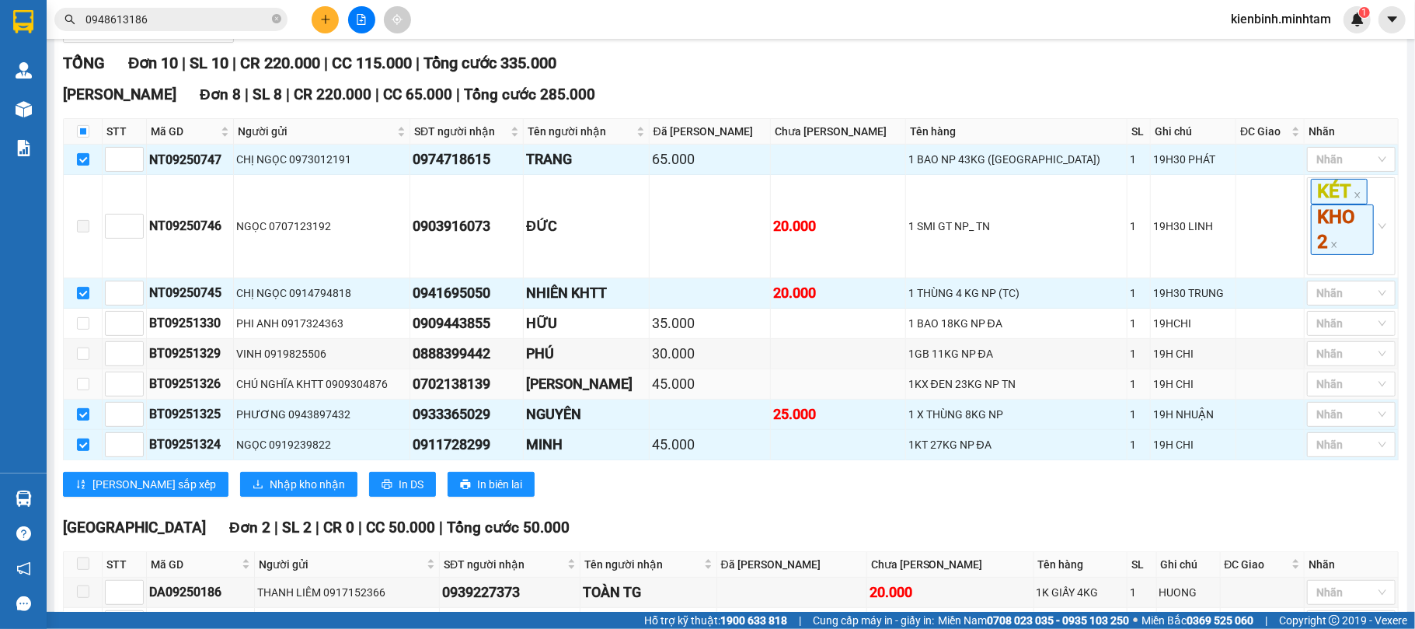
click at [85, 400] on td at bounding box center [83, 384] width 39 height 30
click at [84, 360] on input "checkbox" at bounding box center [83, 353] width 12 height 12
checkbox input "true"
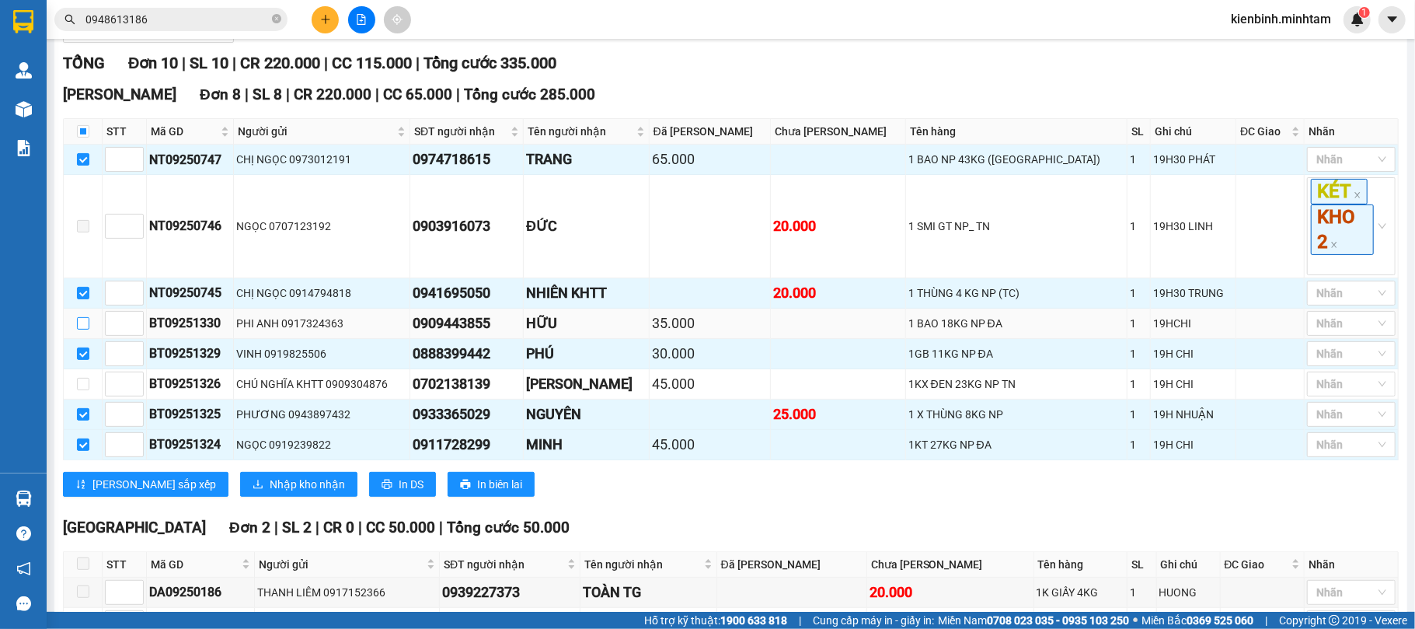
click at [85, 330] on input "checkbox" at bounding box center [83, 323] width 12 height 12
checkbox input "true"
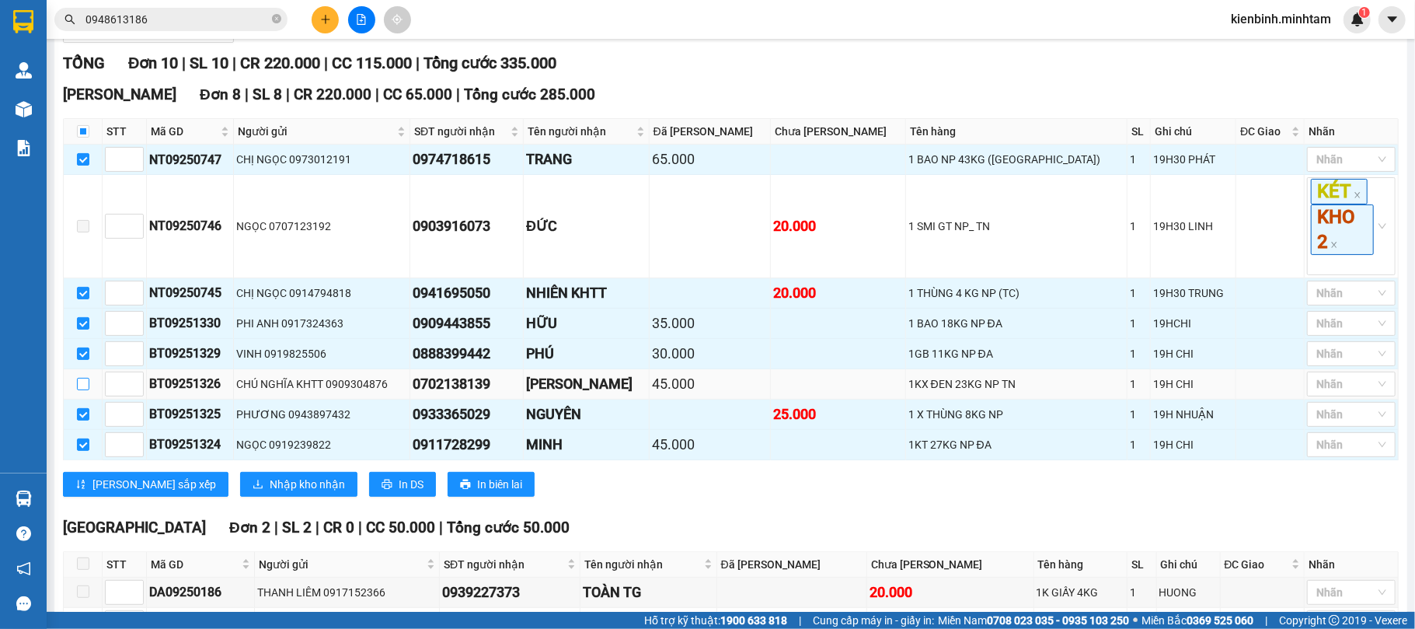
click at [85, 390] on input "checkbox" at bounding box center [83, 384] width 12 height 12
checkbox input "true"
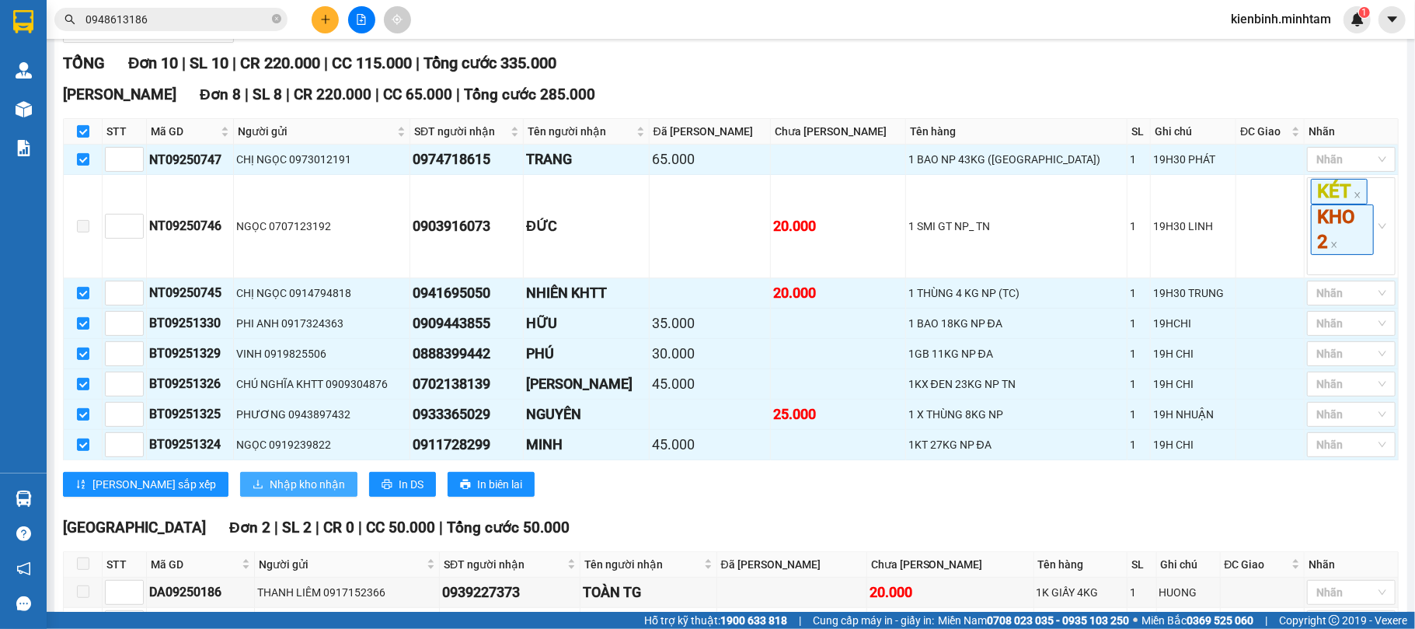
click at [270, 493] on span "Nhập kho nhận" at bounding box center [307, 484] width 75 height 17
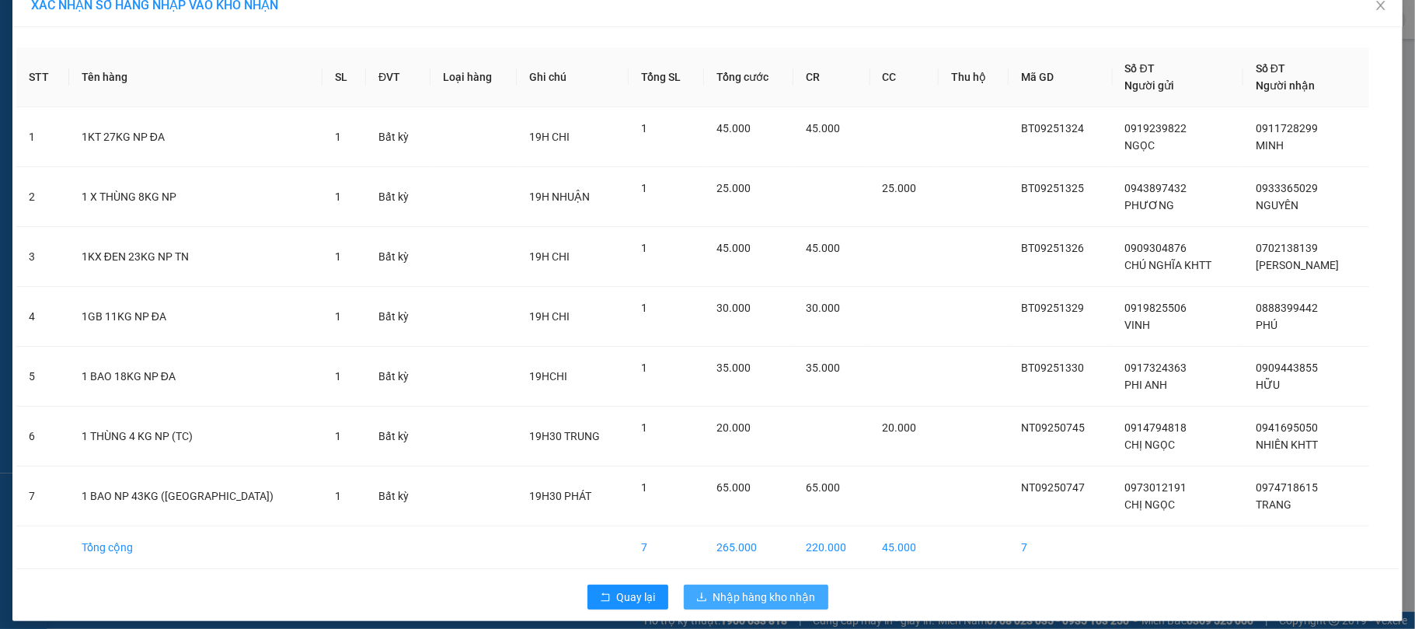
scroll to position [36, 0]
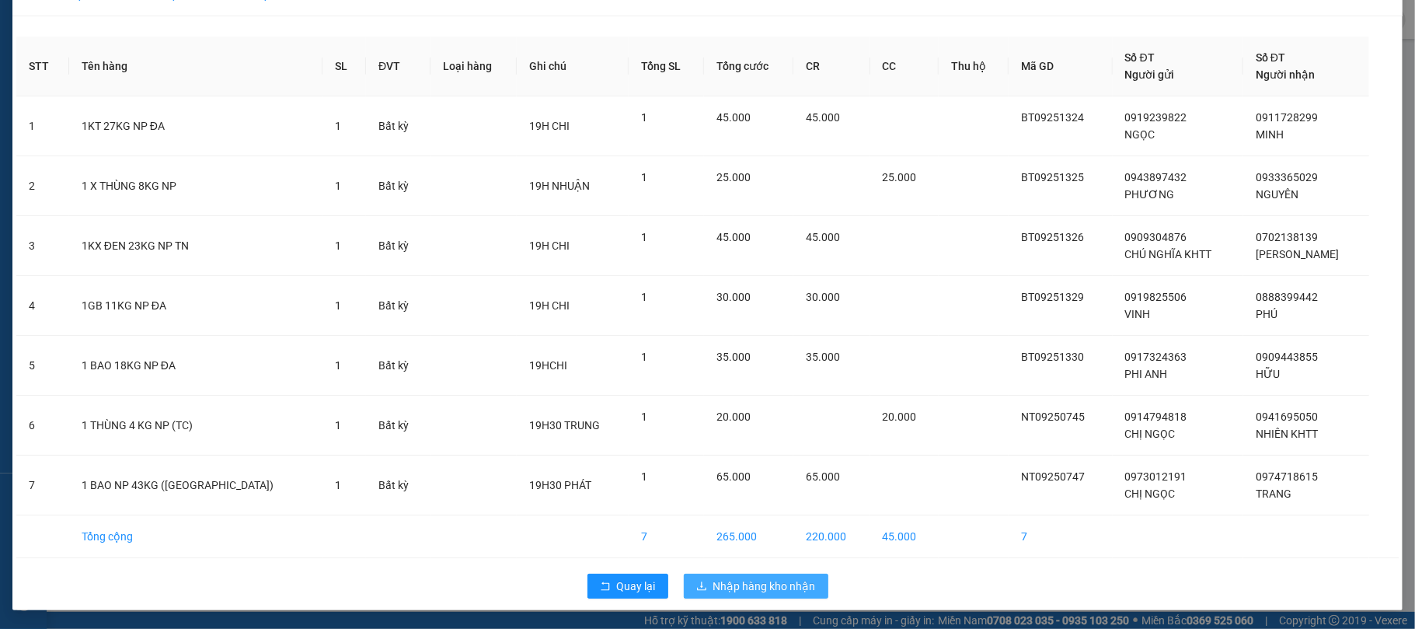
click at [745, 585] on span "Nhập hàng kho nhận" at bounding box center [765, 586] width 103 height 17
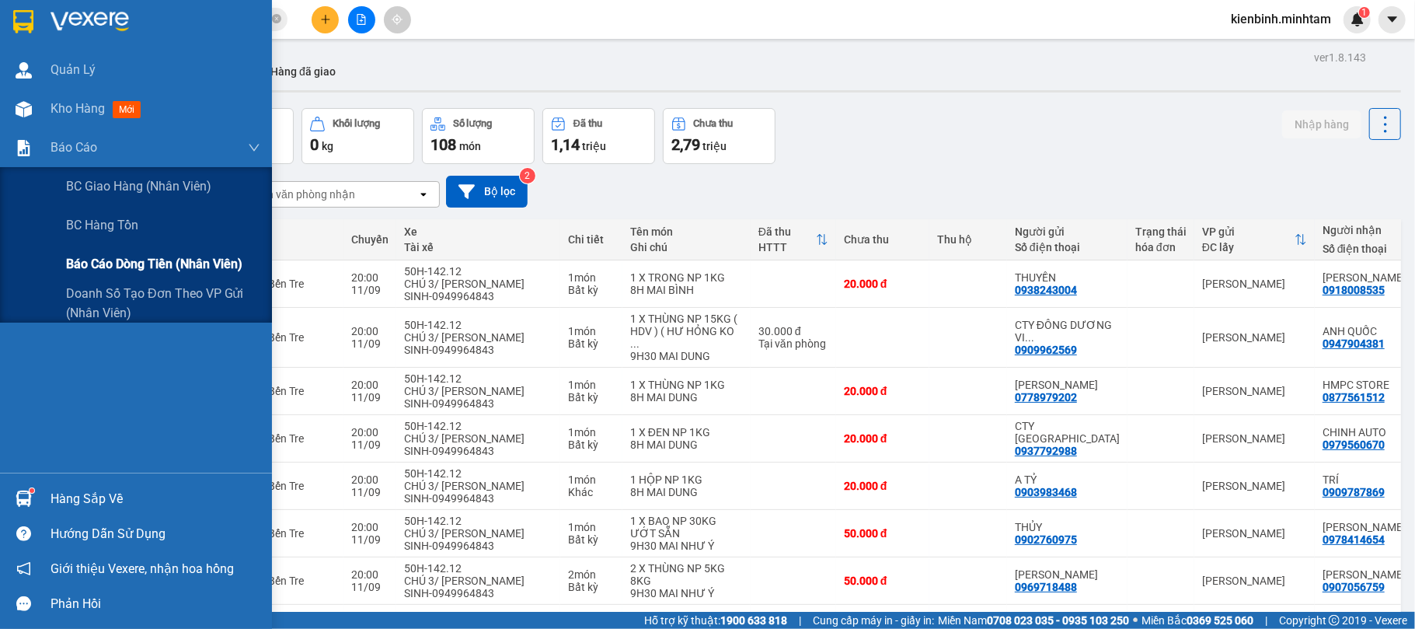
click at [113, 255] on span "Báo cáo dòng tiền (nhân viên)" at bounding box center [154, 263] width 176 height 19
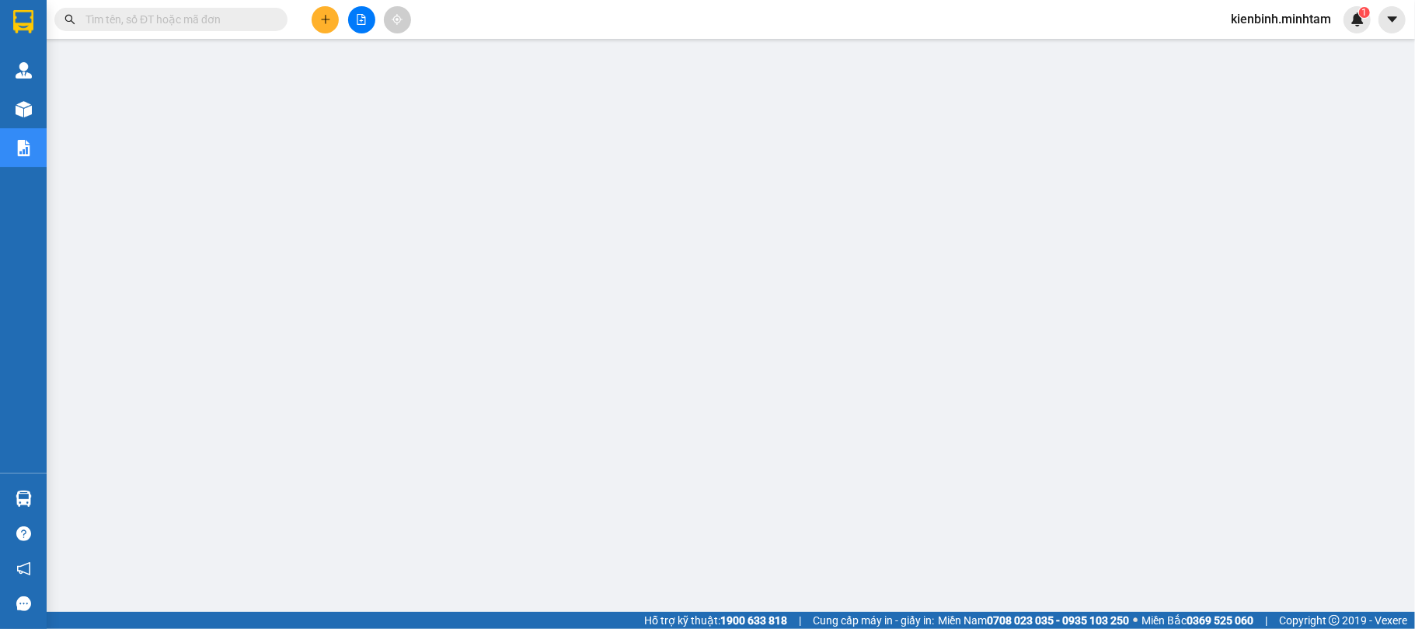
click at [1298, 16] on span "kienbinh.minhtam" at bounding box center [1281, 18] width 125 height 19
click at [1264, 47] on span "Đăng xuất" at bounding box center [1287, 48] width 93 height 17
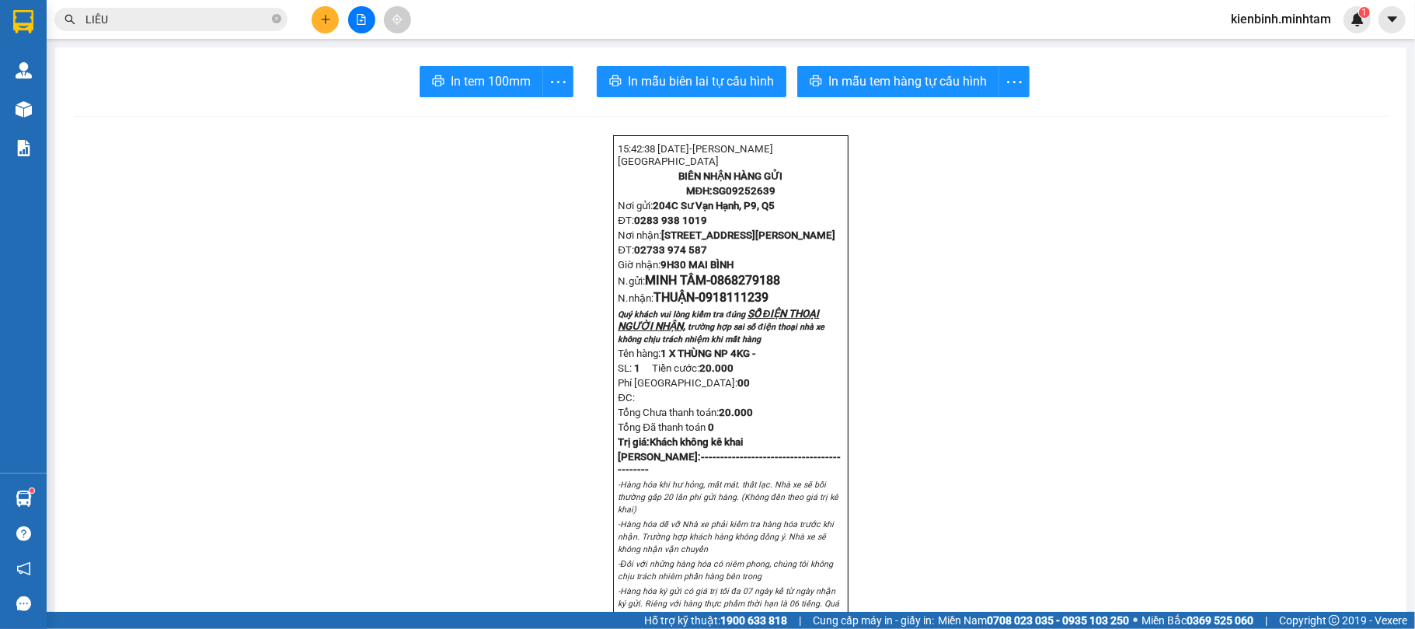
click at [1272, 19] on span "kienbinh.minhtam" at bounding box center [1281, 18] width 125 height 19
click at [1278, 47] on span "Đăng xuất" at bounding box center [1287, 48] width 93 height 17
